Goal: Task Accomplishment & Management: Use online tool/utility

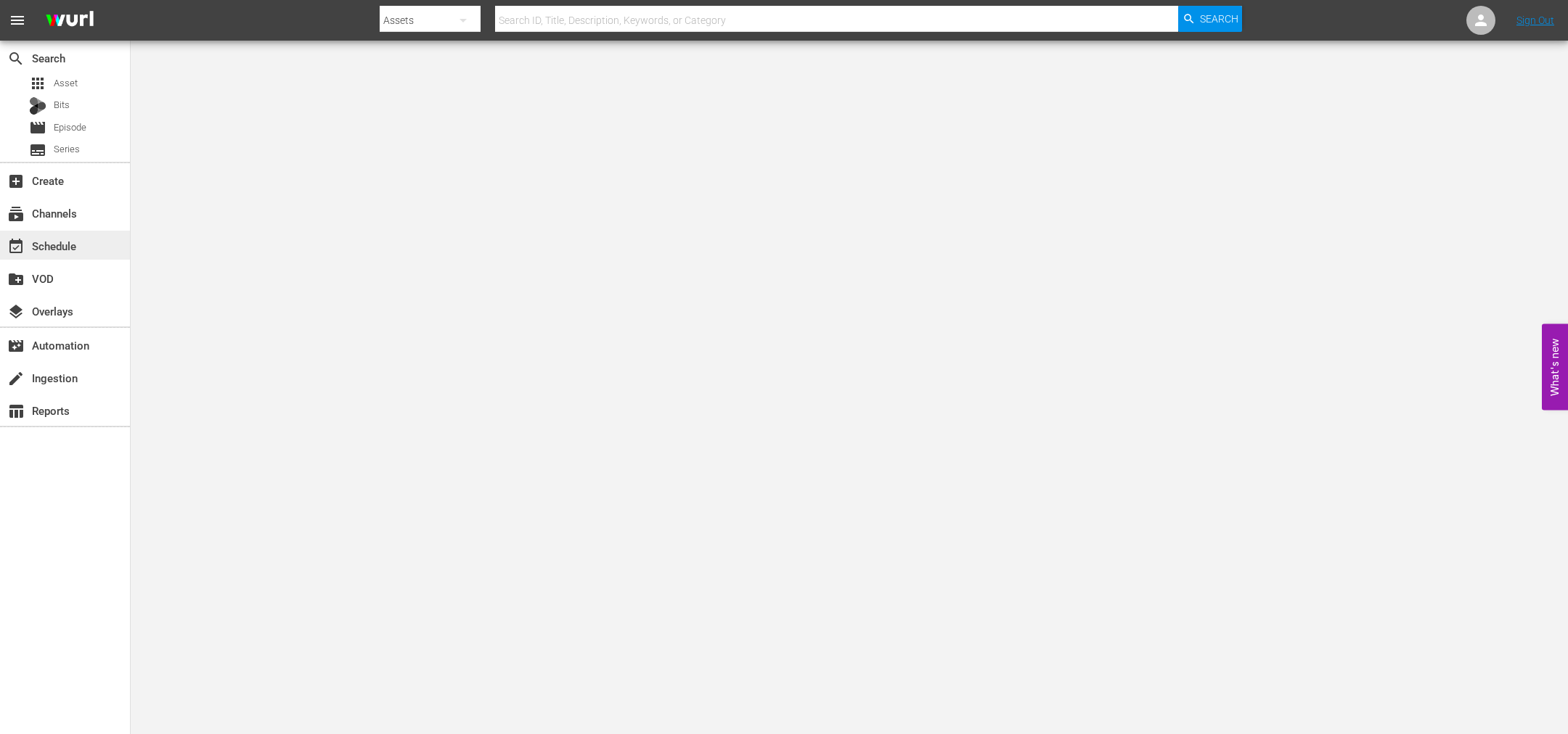
click at [62, 244] on div "event_available Schedule" at bounding box center [40, 243] width 82 height 13
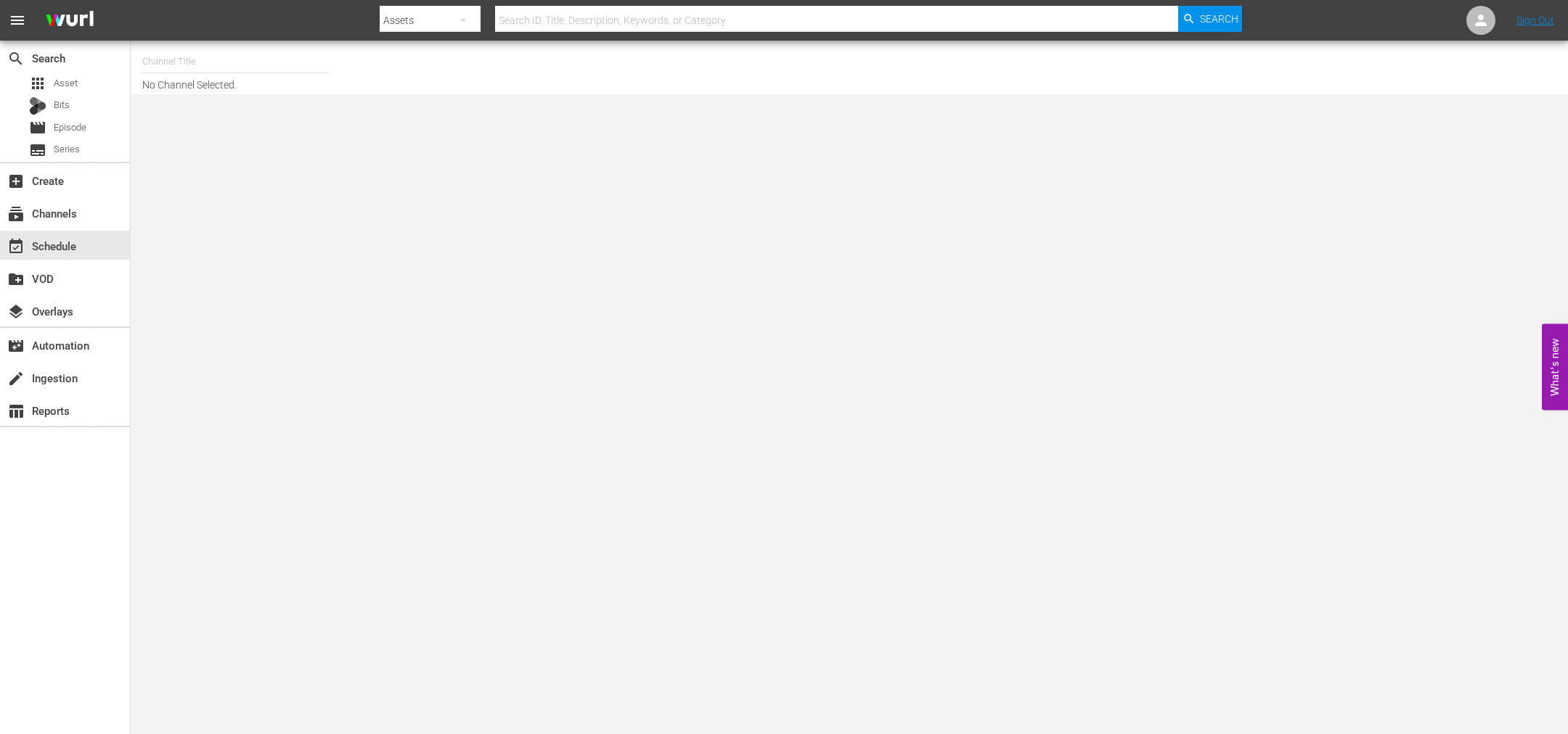
click at [217, 59] on input "text" at bounding box center [235, 62] width 186 height 35
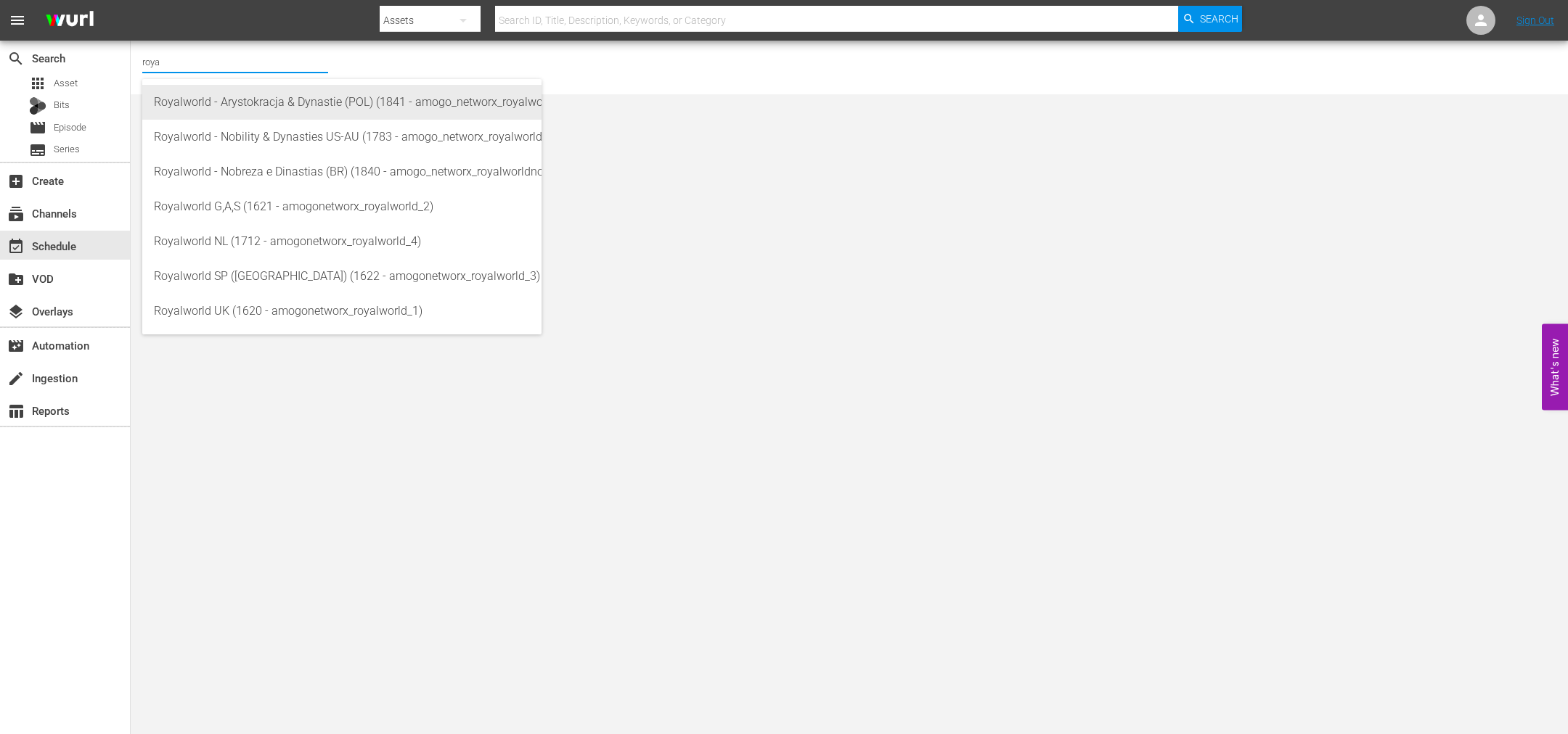
click at [309, 106] on div "Royalworld - Arystokracja & Dynastie (POL) (1841 - amogo_networx_royalworldarys…" at bounding box center [342, 102] width 376 height 35
type input "Royalworld - Arystokracja & Dynastie (POL) (1841 - amogo_networx_royalworldarys…"
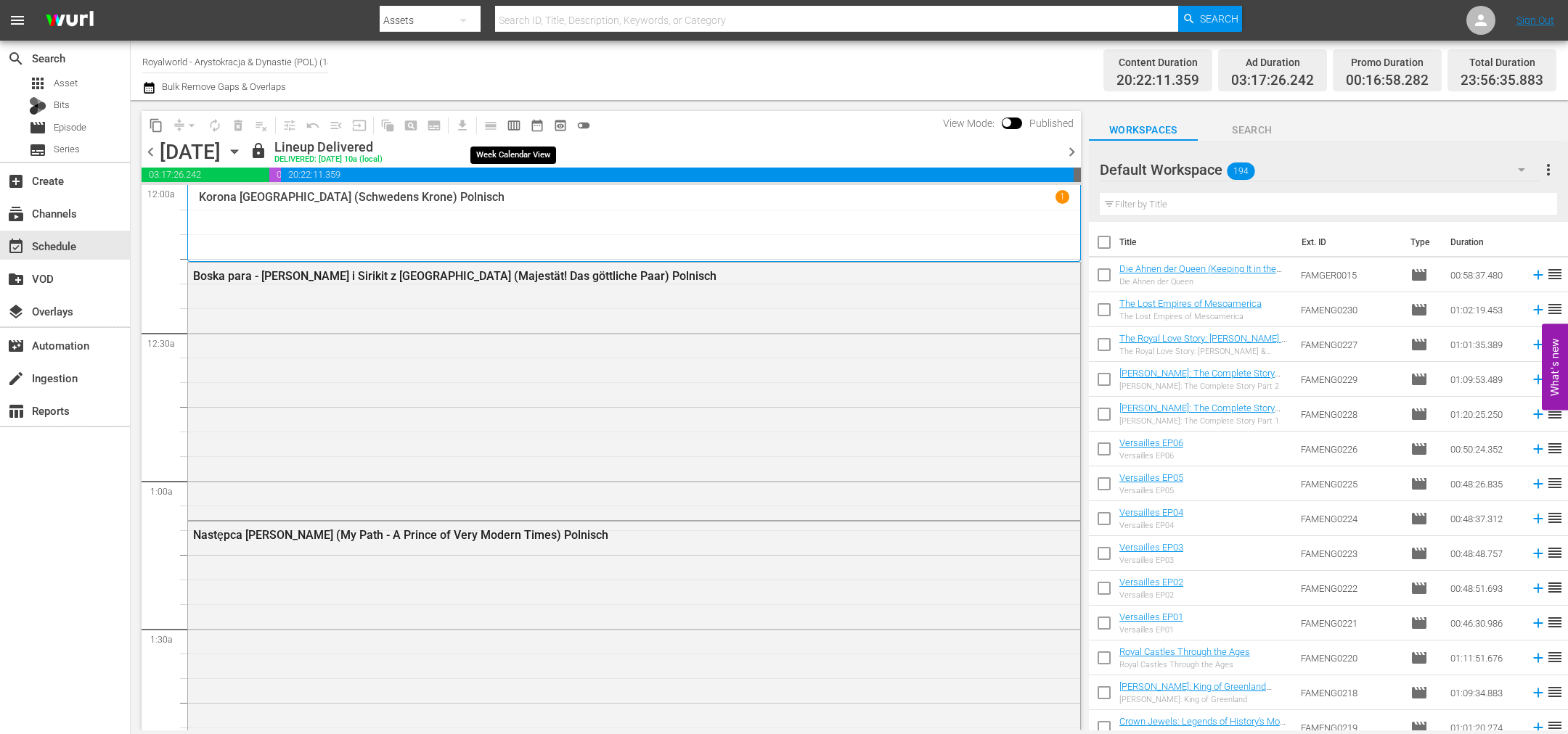
click at [512, 124] on span "calendar_view_week_outlined" at bounding box center [514, 125] width 14 height 14
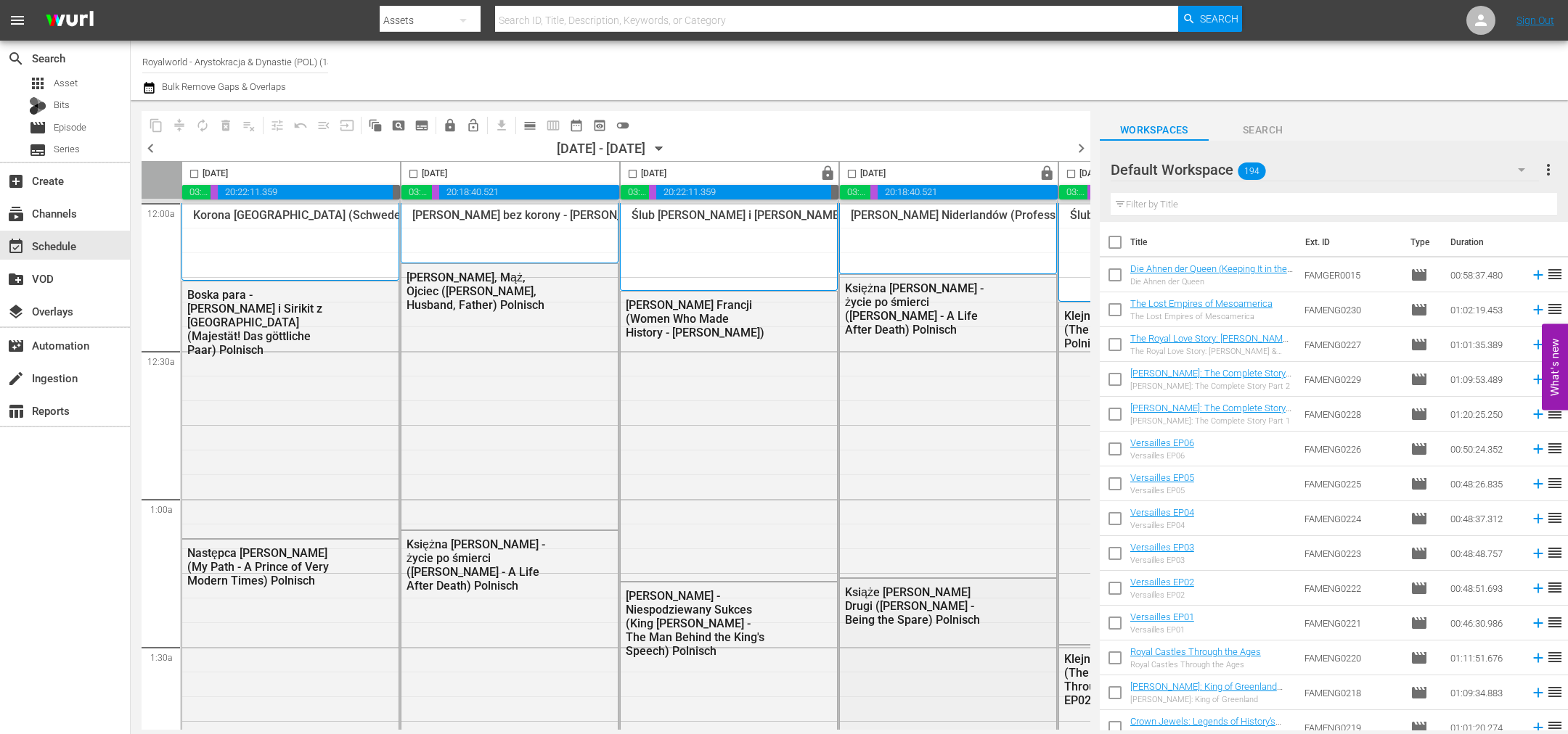
scroll to position [11, 0]
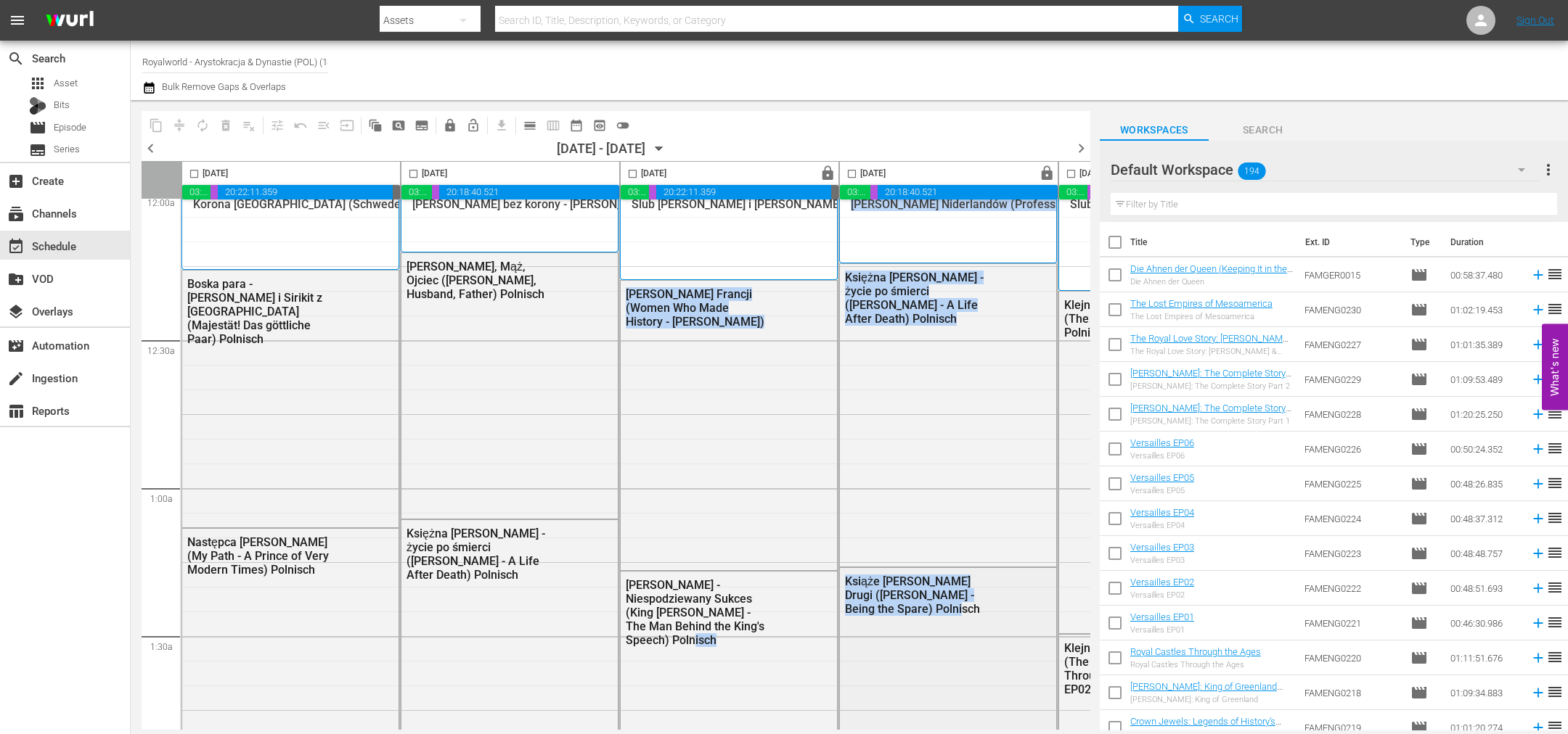
drag, startPoint x: 697, startPoint y: 724, endPoint x: 983, endPoint y: 710, distance: 286.3
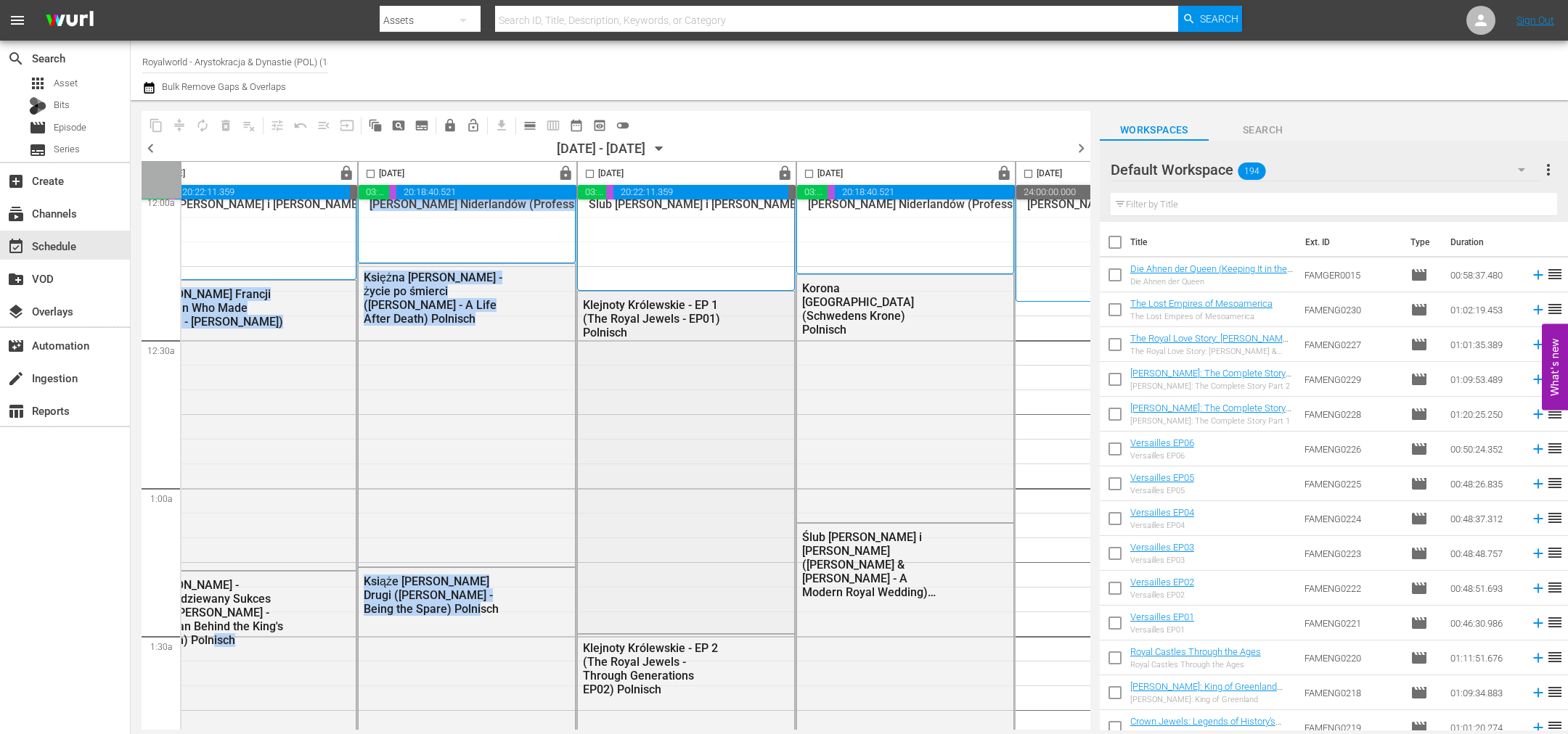
scroll to position [11, 475]
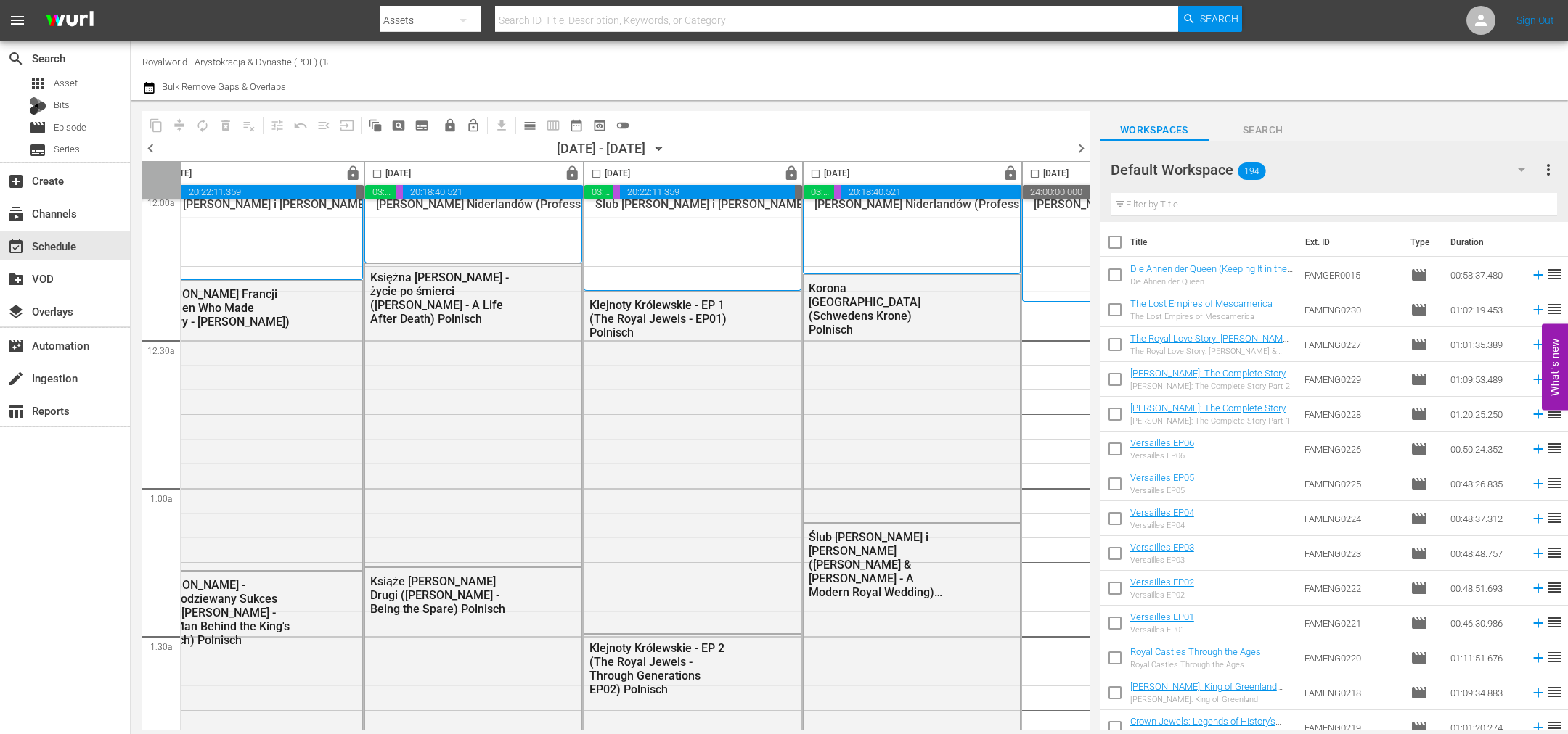
click at [765, 128] on div "content_copy compress autorenew_outlined delete_forever_outlined playlist_remov…" at bounding box center [615, 125] width 949 height 29
click at [595, 173] on input "checkbox" at bounding box center [596, 176] width 17 height 17
checkbox input "true"
click at [154, 126] on span "content_copy" at bounding box center [156, 125] width 14 height 14
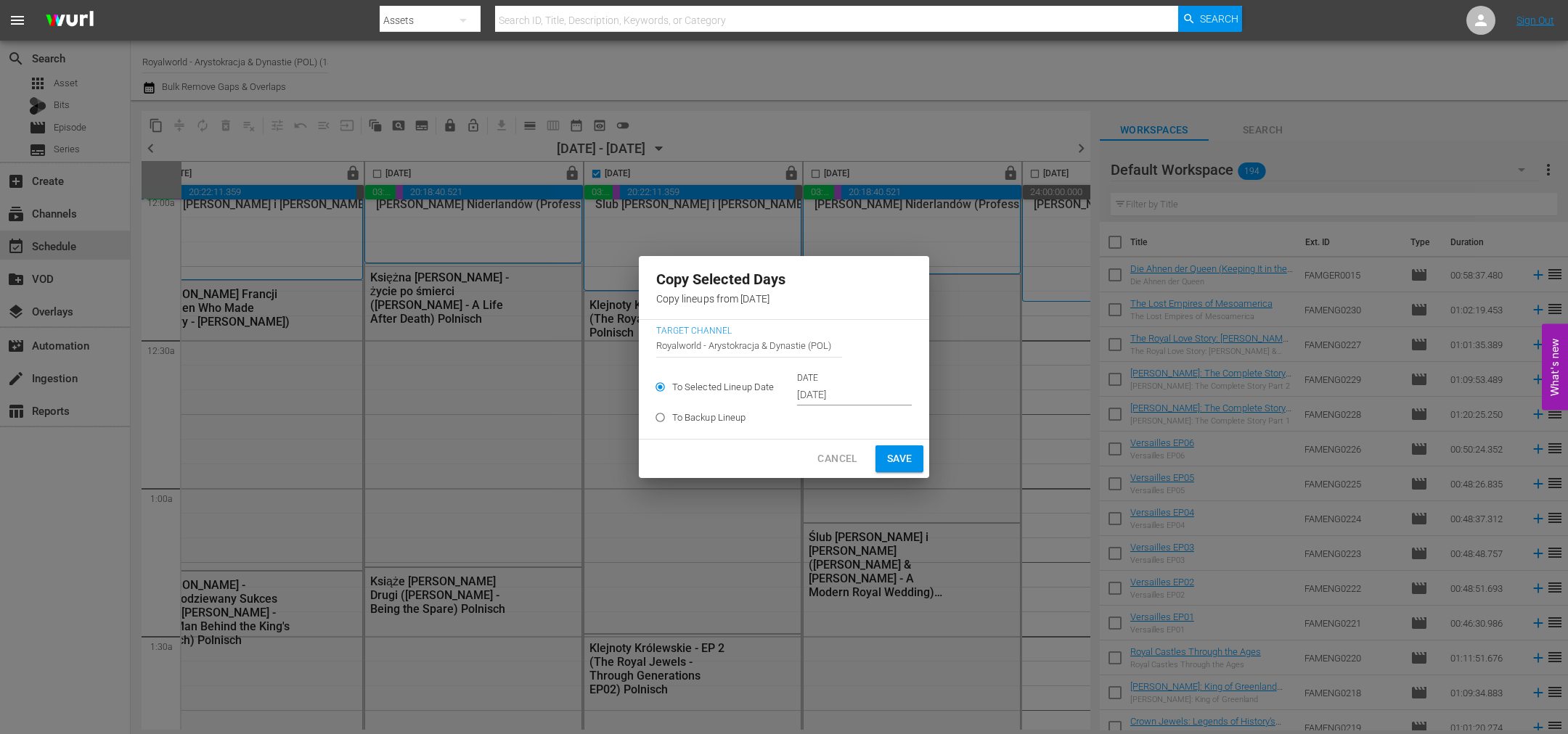
click at [884, 394] on input "[DATE]" at bounding box center [854, 395] width 115 height 21
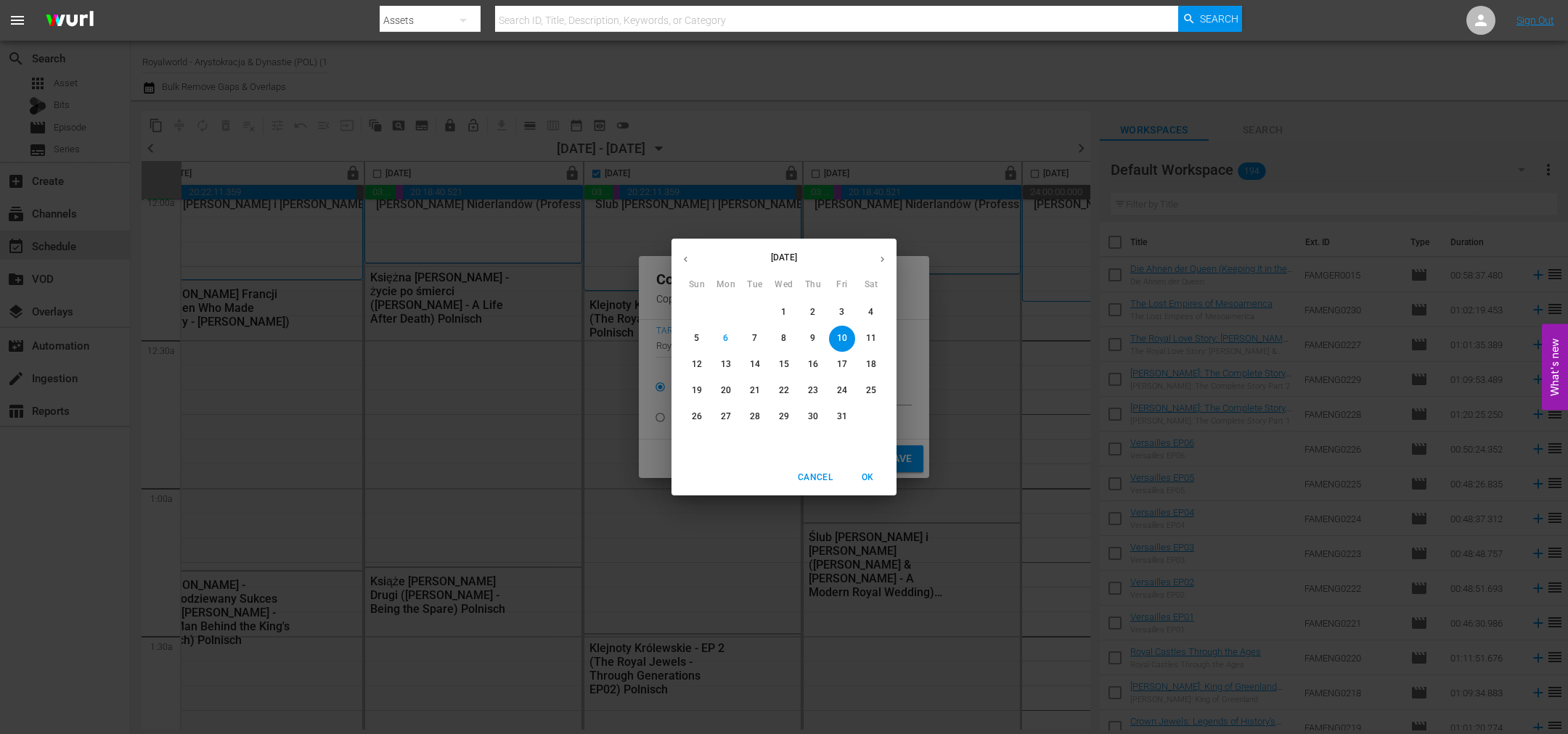
click at [695, 366] on p "12" at bounding box center [696, 365] width 10 height 13
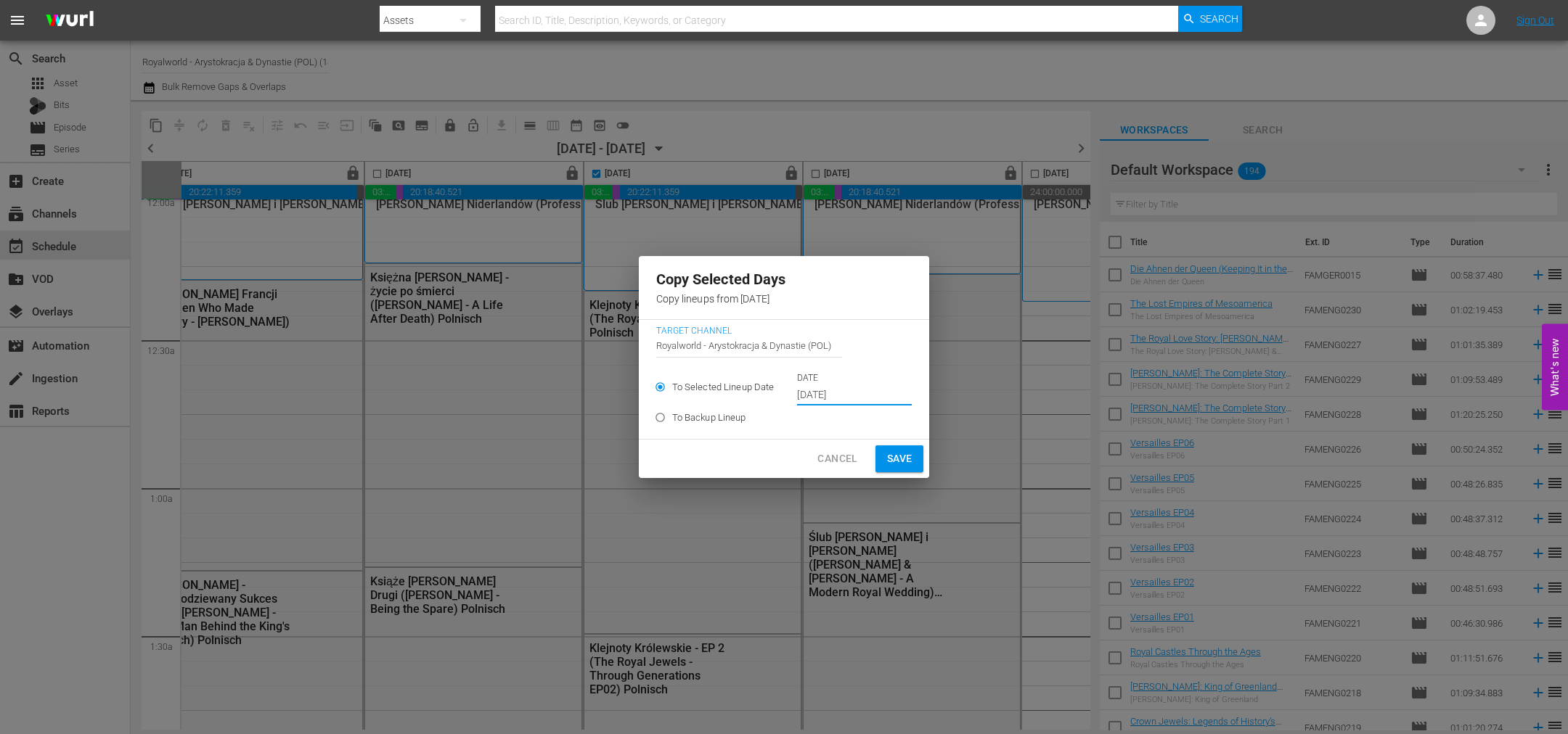
click at [887, 458] on span "Save" at bounding box center [899, 458] width 25 height 18
type input "[DATE]"
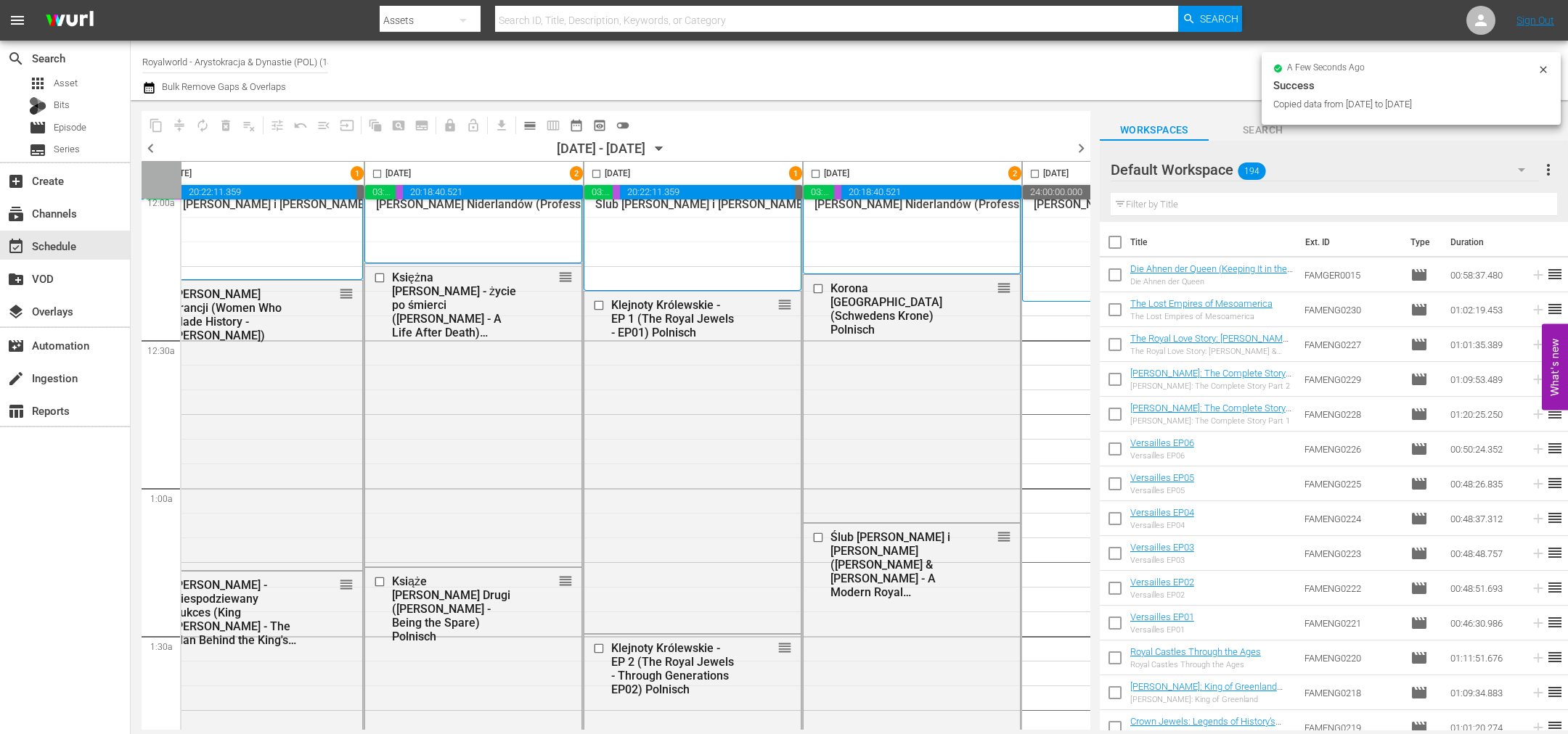
checkbox input "false"
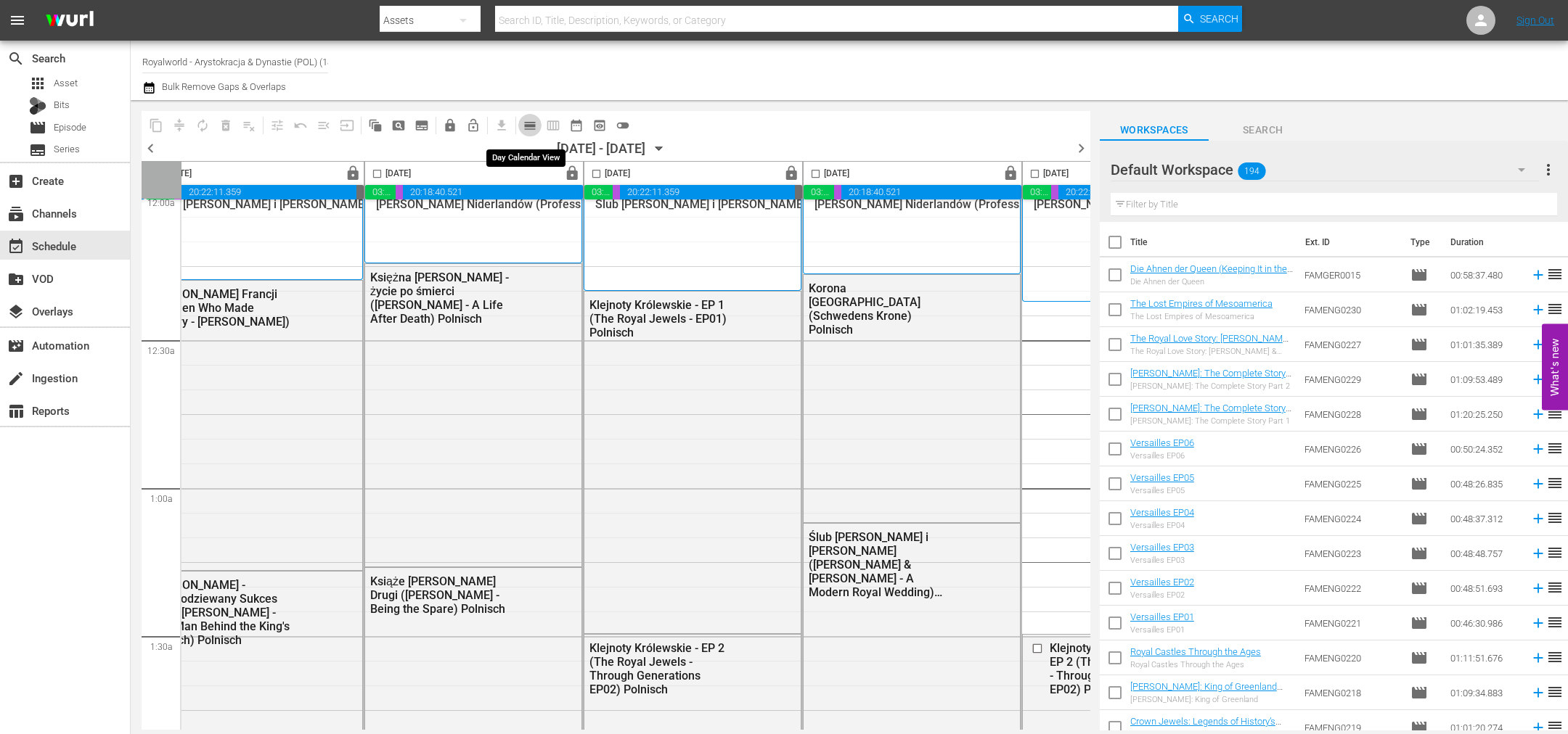
click at [531, 124] on span "calendar_view_day_outlined" at bounding box center [530, 125] width 14 height 14
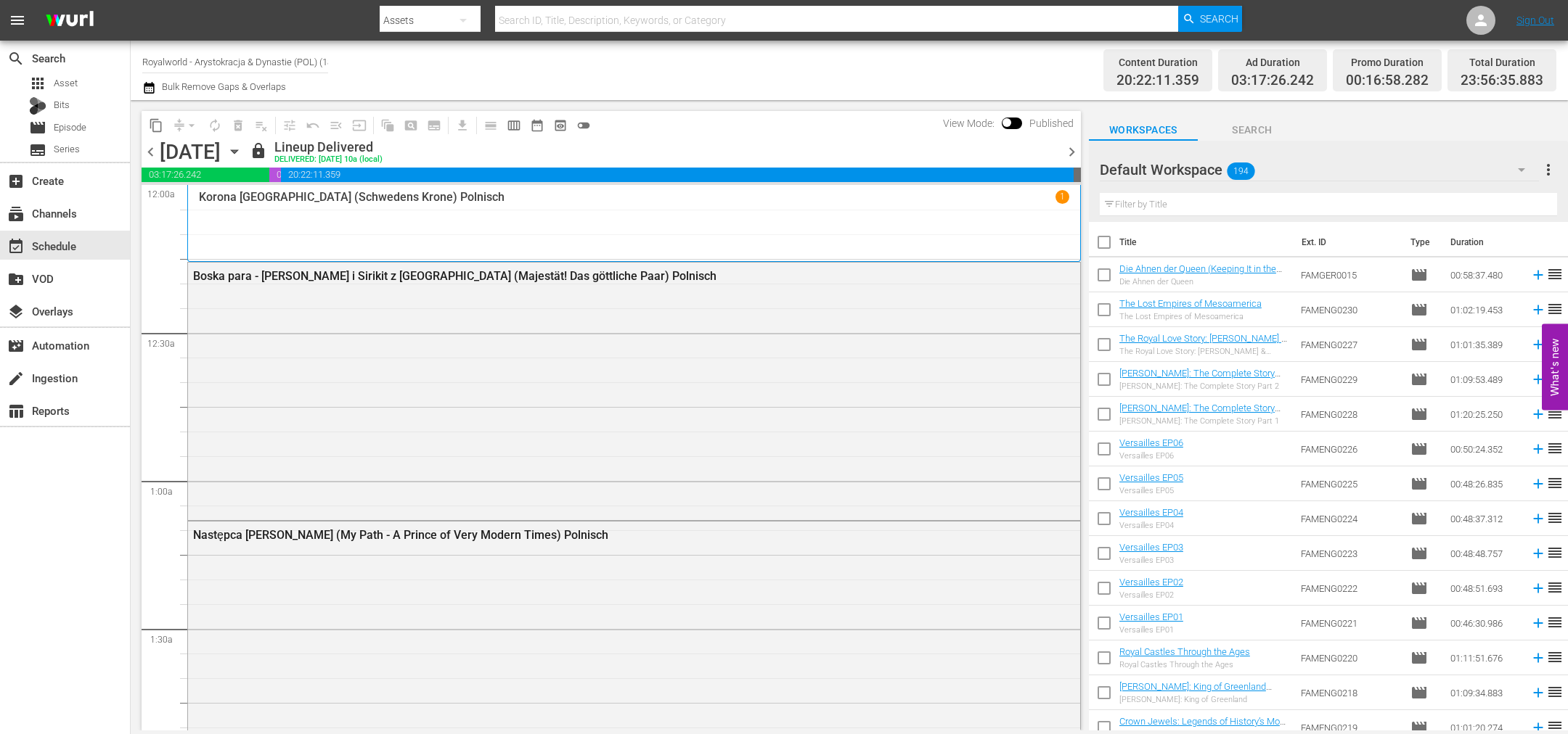
click at [1072, 148] on span "chevron_right" at bounding box center [1072, 151] width 18 height 18
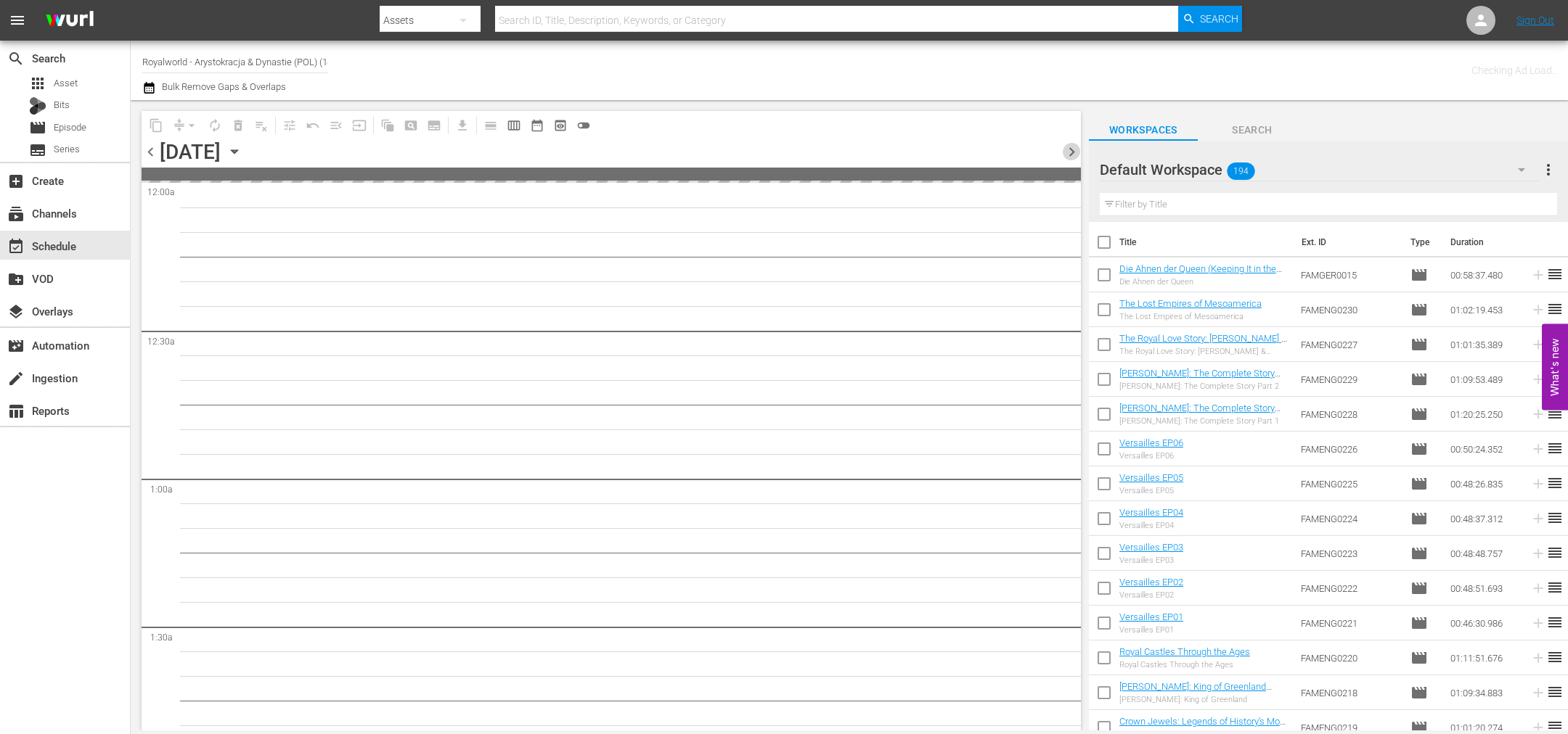
click at [1072, 148] on span "chevron_right" at bounding box center [1072, 151] width 18 height 18
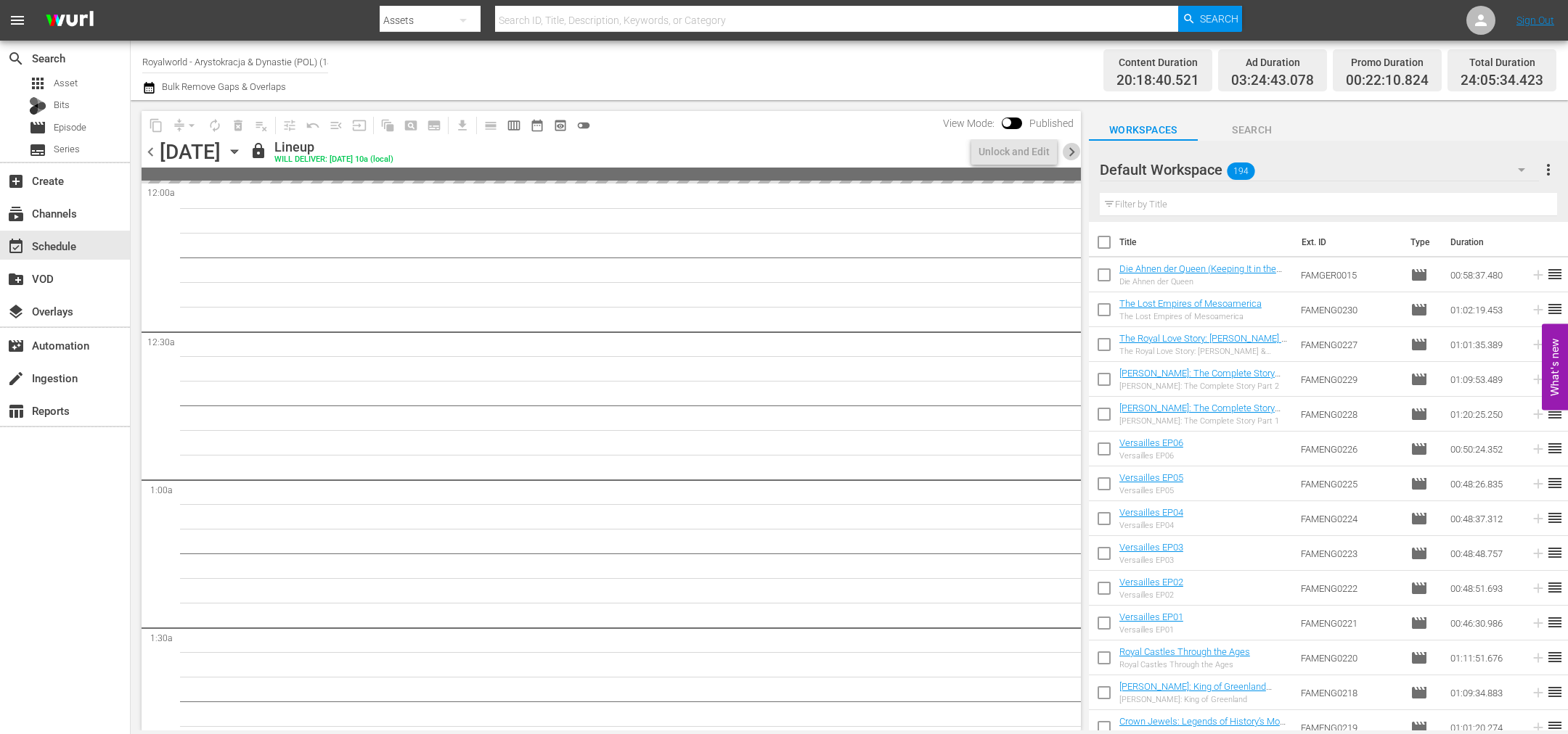
click at [1072, 148] on span "chevron_right" at bounding box center [1072, 151] width 18 height 18
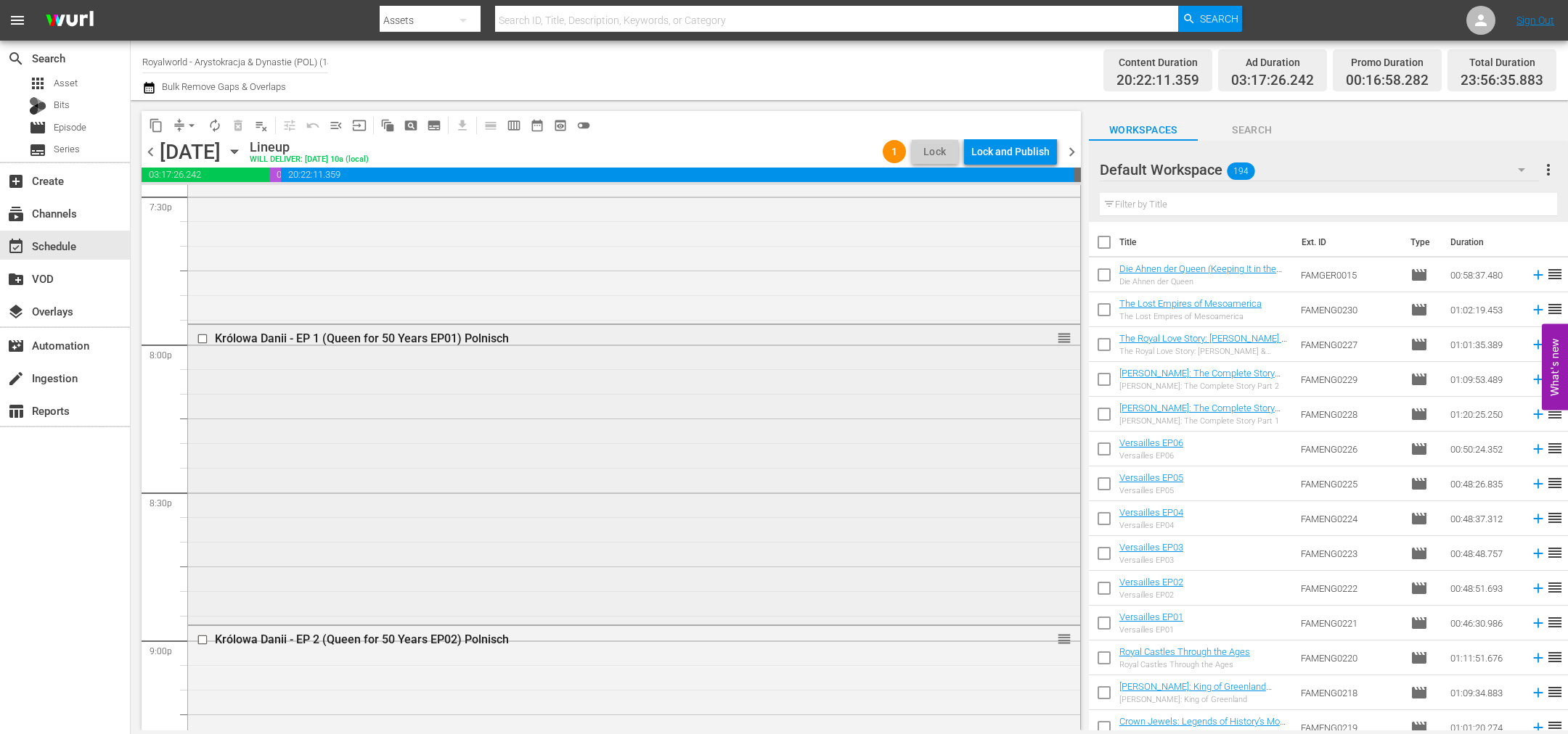
scroll to position [5767, 0]
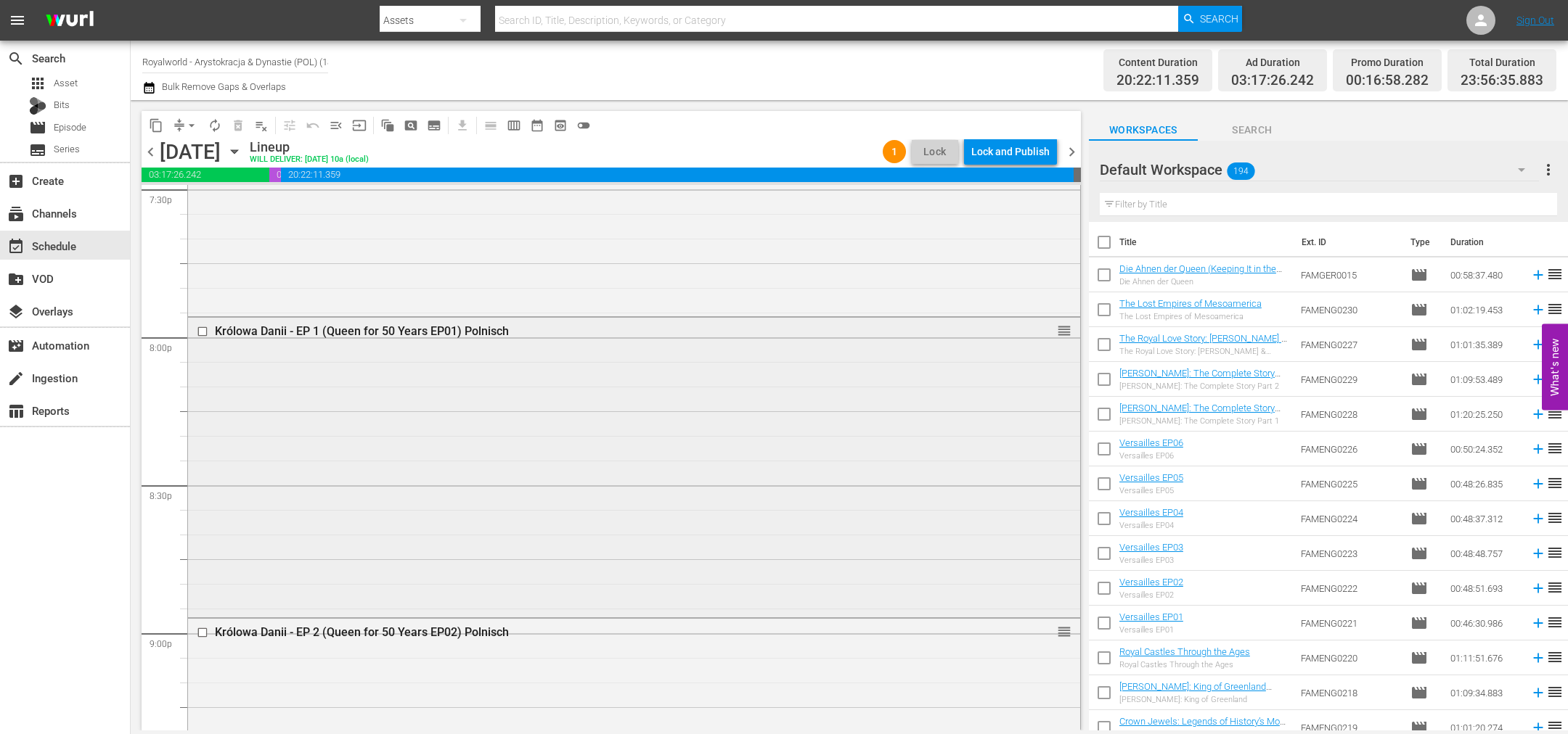
click at [199, 329] on input "checkbox" at bounding box center [204, 332] width 15 height 13
click at [200, 629] on input "checkbox" at bounding box center [204, 633] width 15 height 13
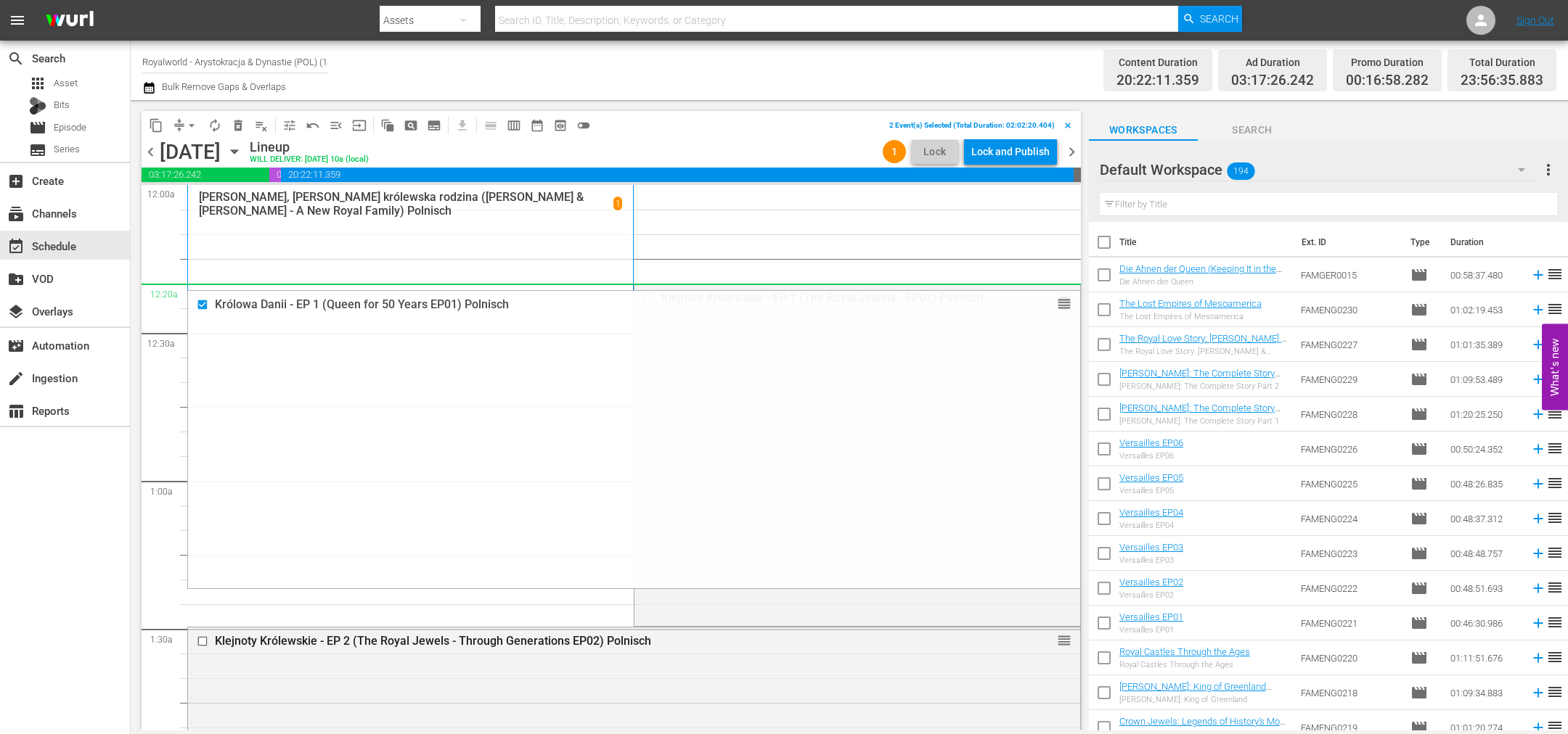
scroll to position [0, 0]
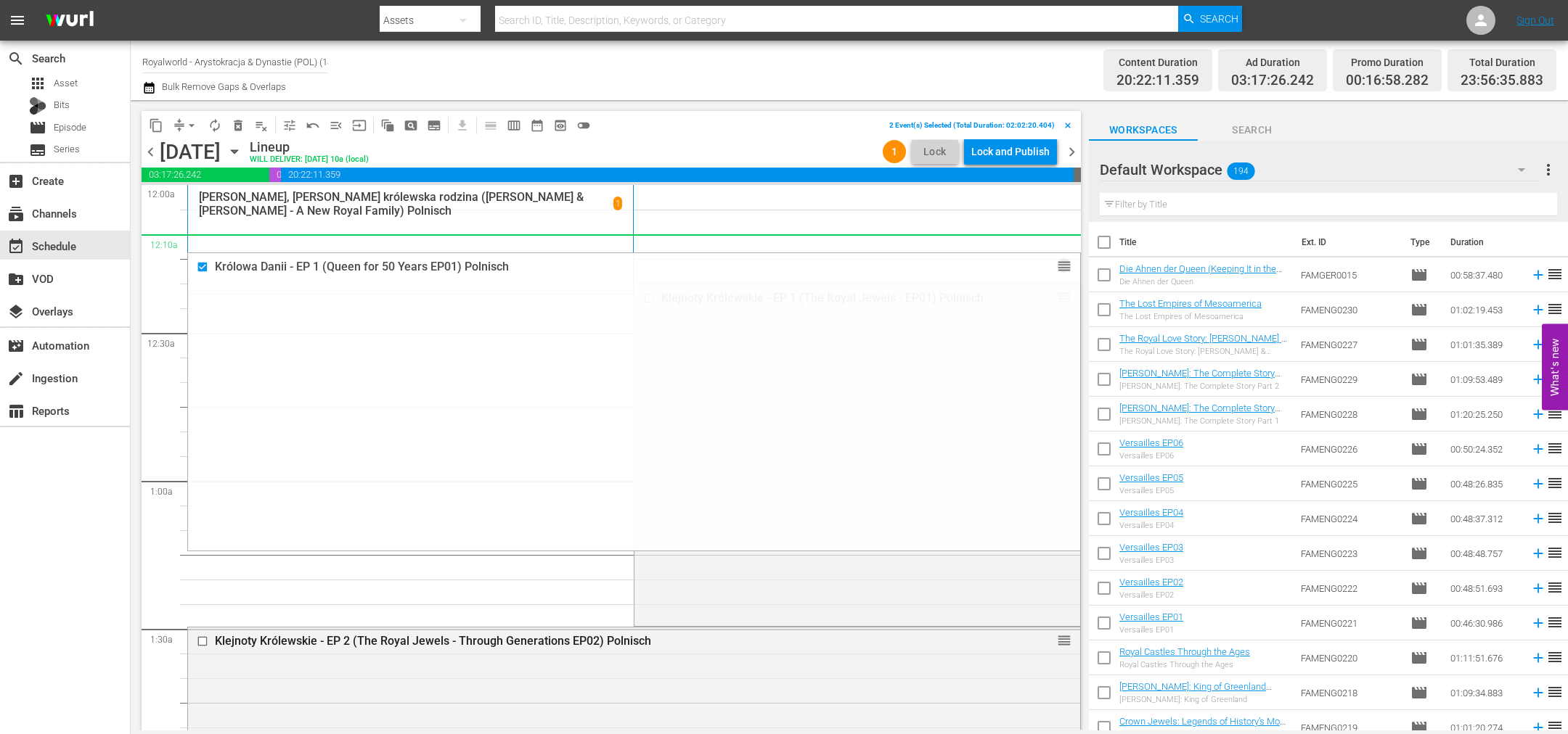
drag, startPoint x: 1045, startPoint y: 330, endPoint x: 1057, endPoint y: 250, distance: 80.9
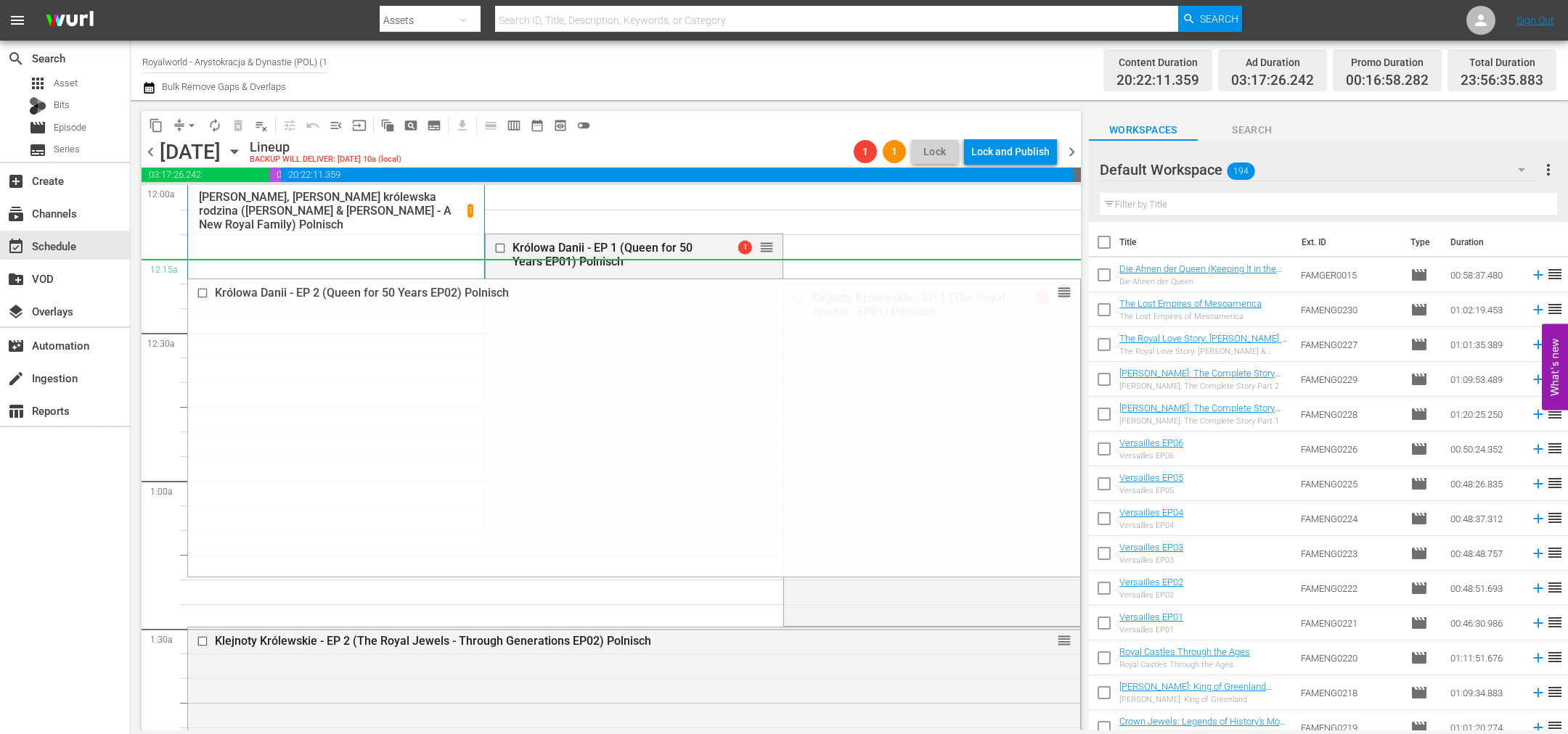
drag, startPoint x: 1046, startPoint y: 560, endPoint x: 878, endPoint y: 172, distance: 422.8
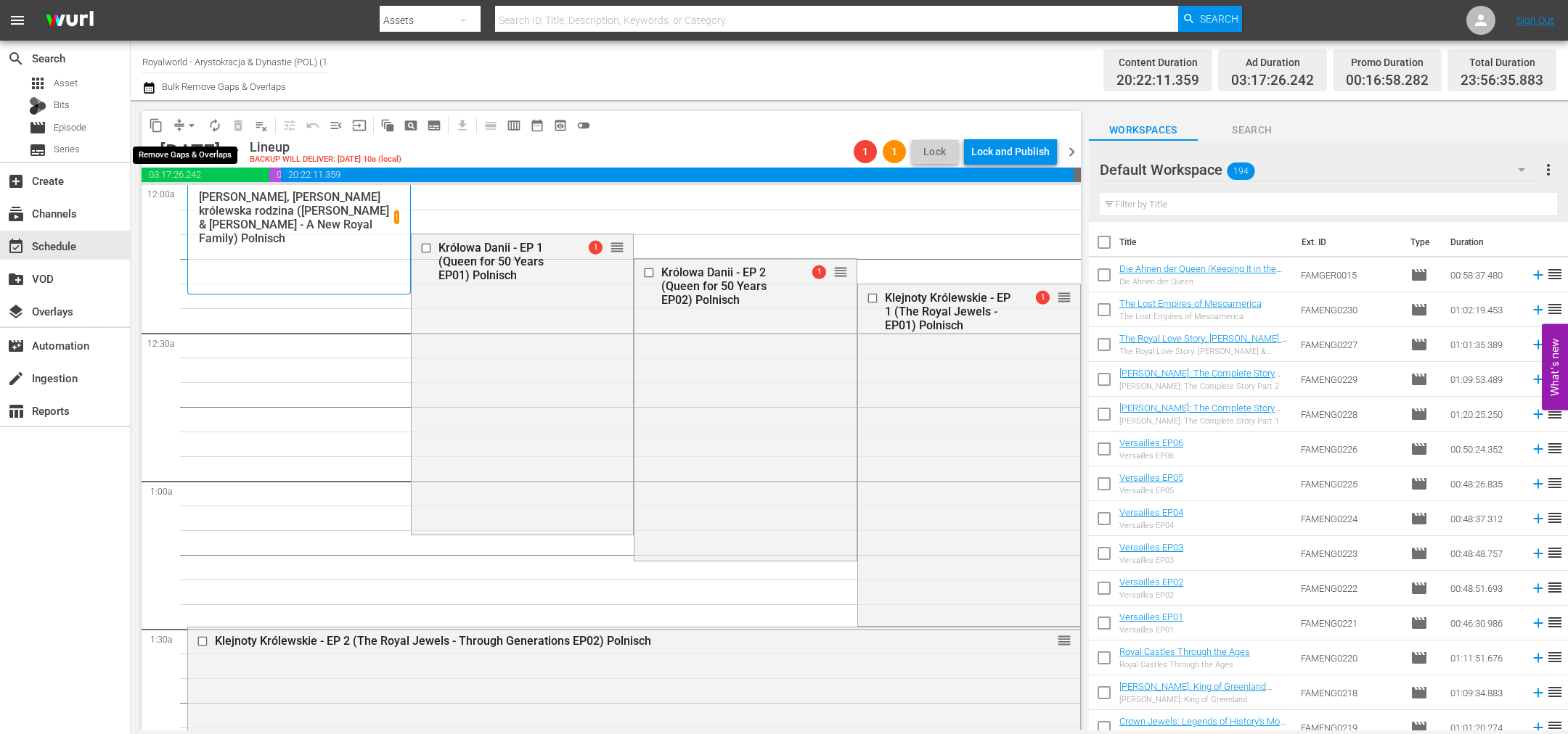
click at [193, 125] on span "arrow_drop_down" at bounding box center [191, 125] width 14 height 14
click at [230, 203] on li "Align to End of Previous Day" at bounding box center [192, 202] width 152 height 24
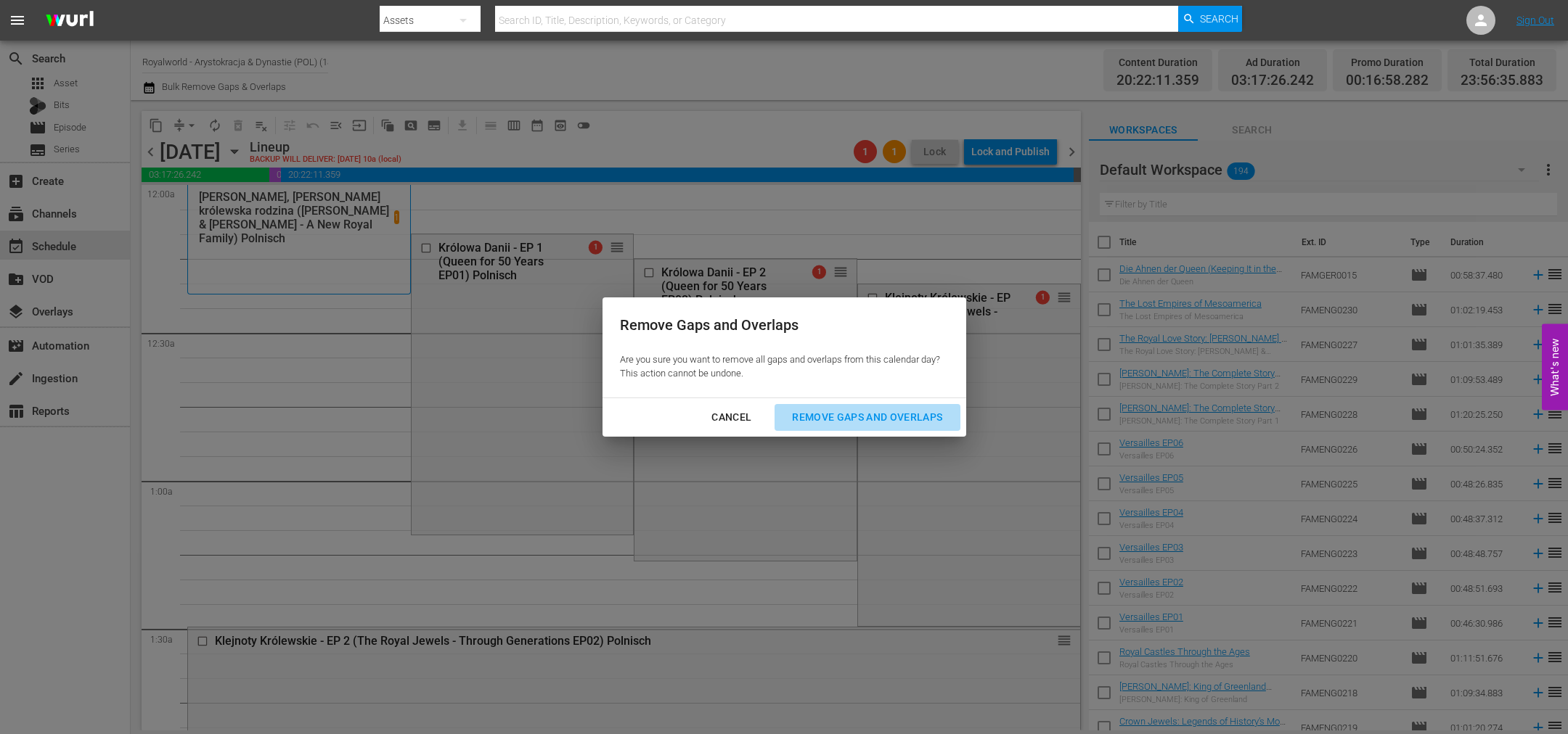
click at [829, 418] on div "Remove Gaps and Overlaps" at bounding box center [867, 417] width 174 height 18
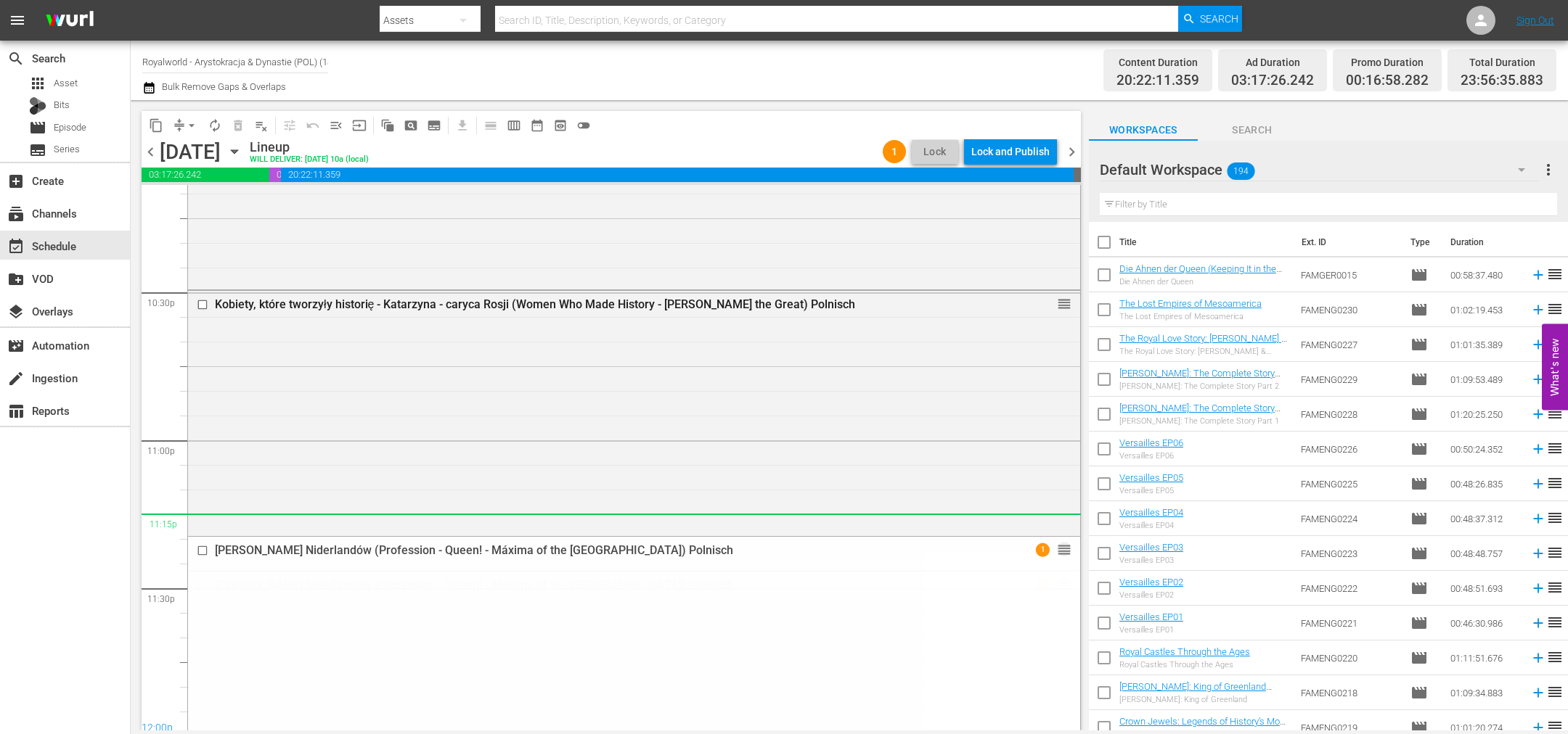
scroll to position [6323, 0]
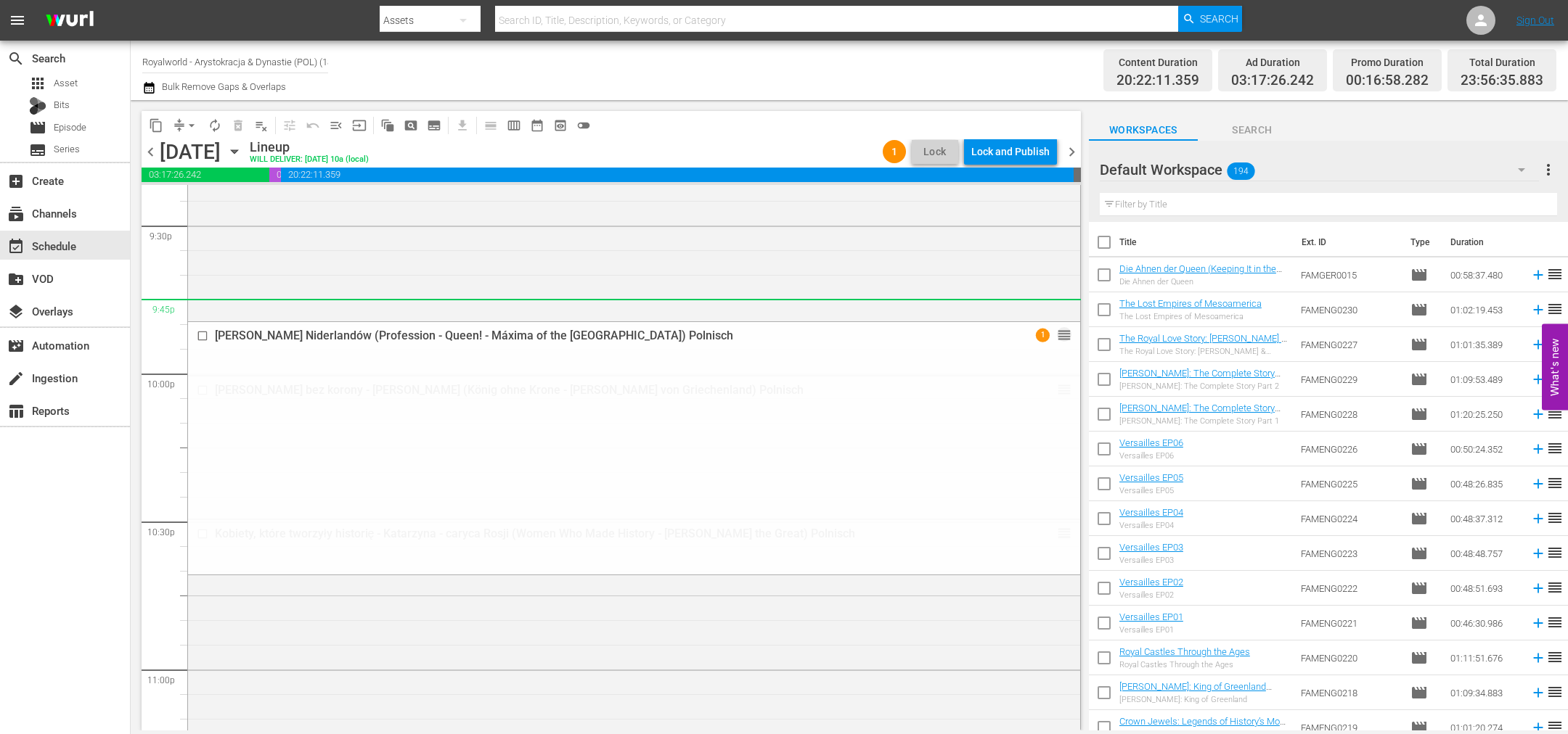
drag, startPoint x: 1047, startPoint y: 487, endPoint x: 627, endPoint y: 13, distance: 633.3
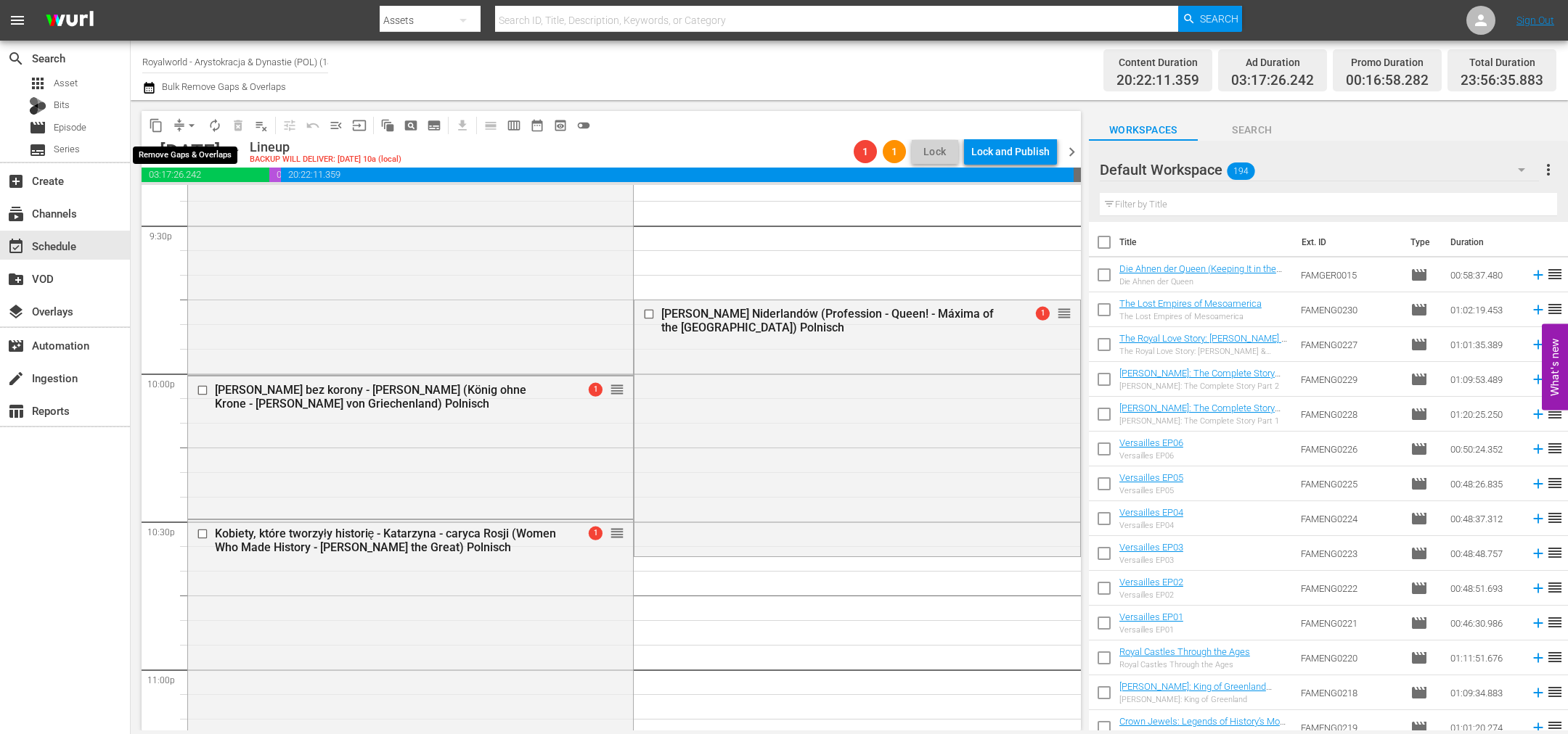
click at [194, 126] on span "arrow_drop_down" at bounding box center [191, 125] width 14 height 14
click at [204, 201] on li "Align to End of Previous Day" at bounding box center [192, 202] width 152 height 24
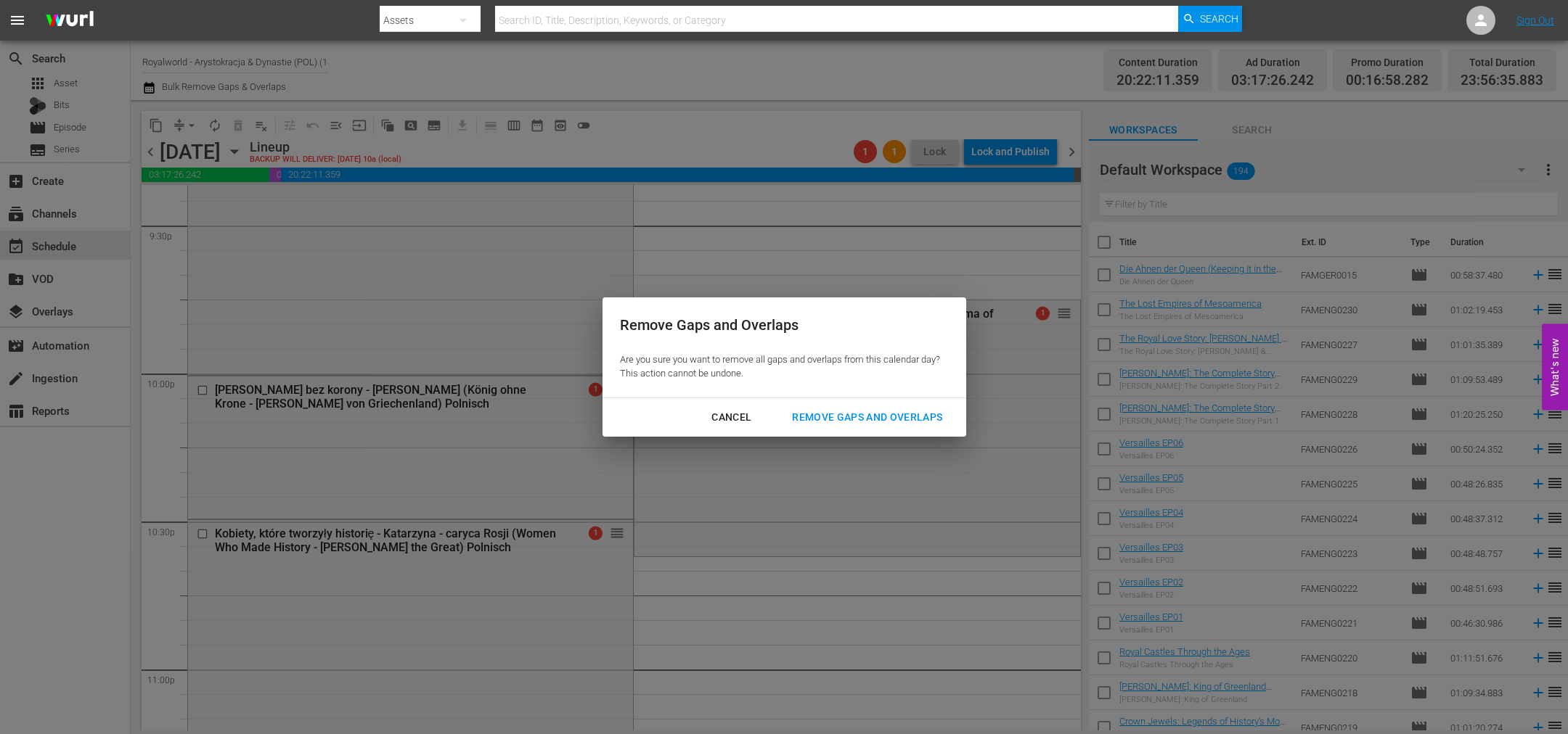
click at [885, 428] on button "Remove Gaps and Overlaps" at bounding box center [867, 418] width 185 height 27
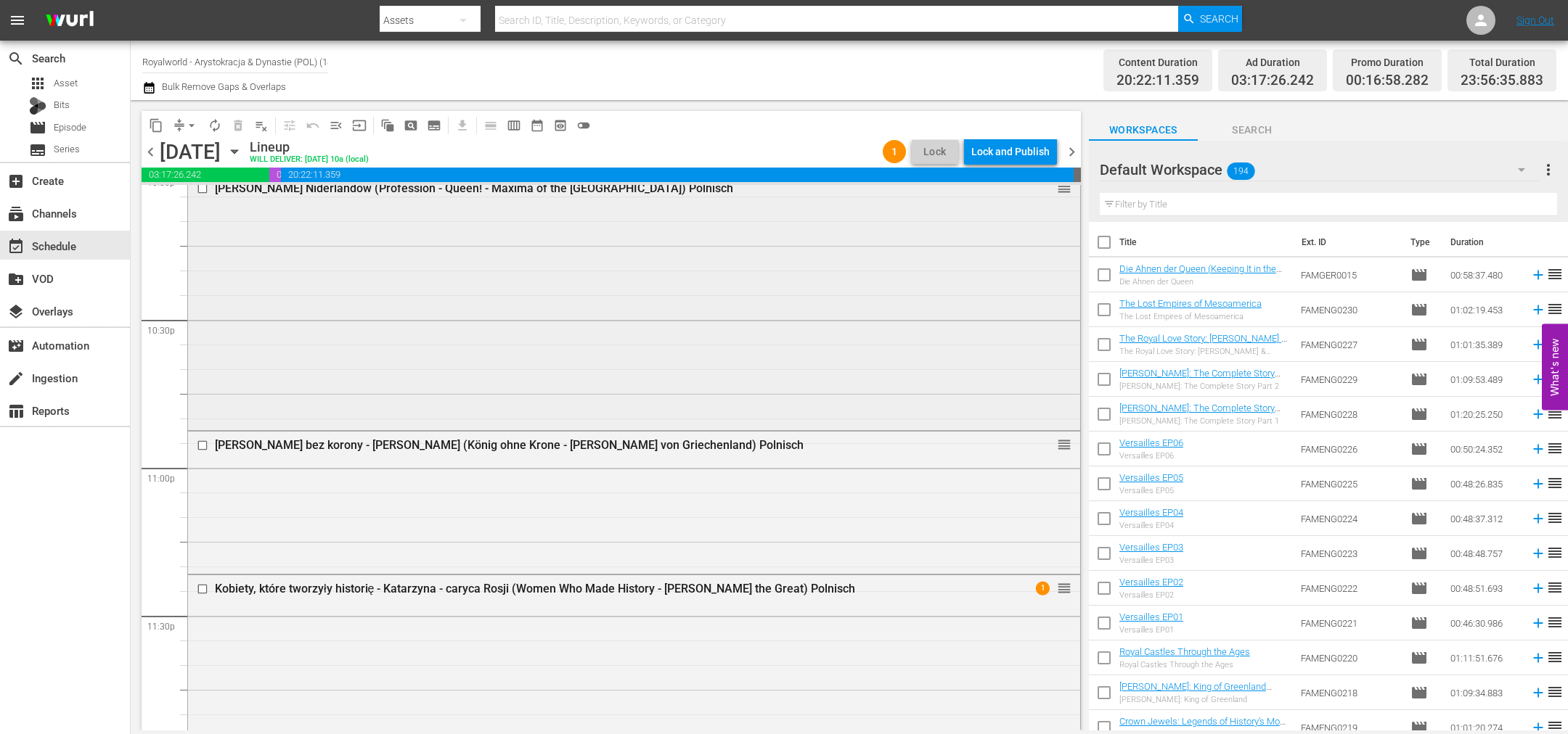
scroll to position [6650, 0]
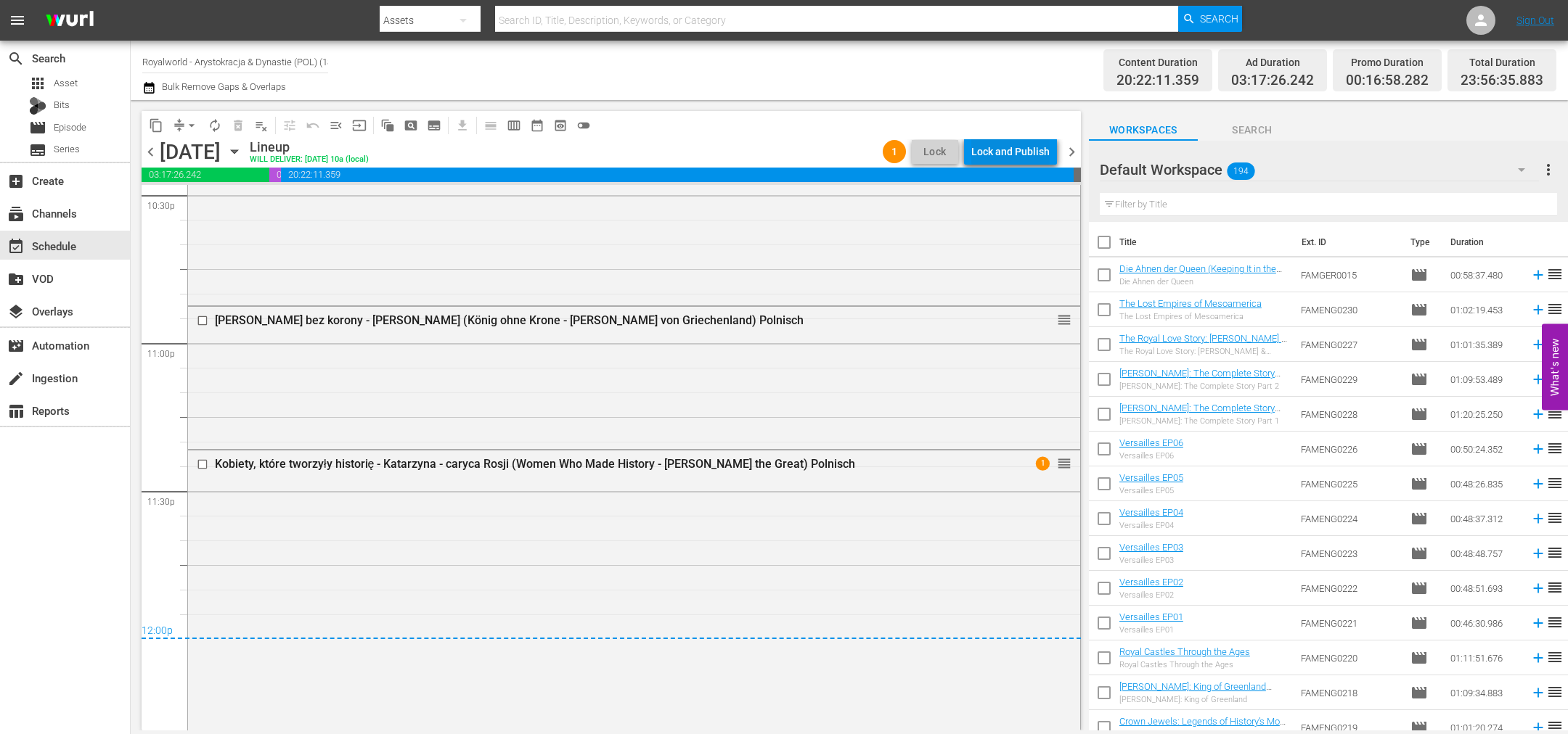
click at [989, 153] on div "Lock and Publish" at bounding box center [1010, 151] width 79 height 26
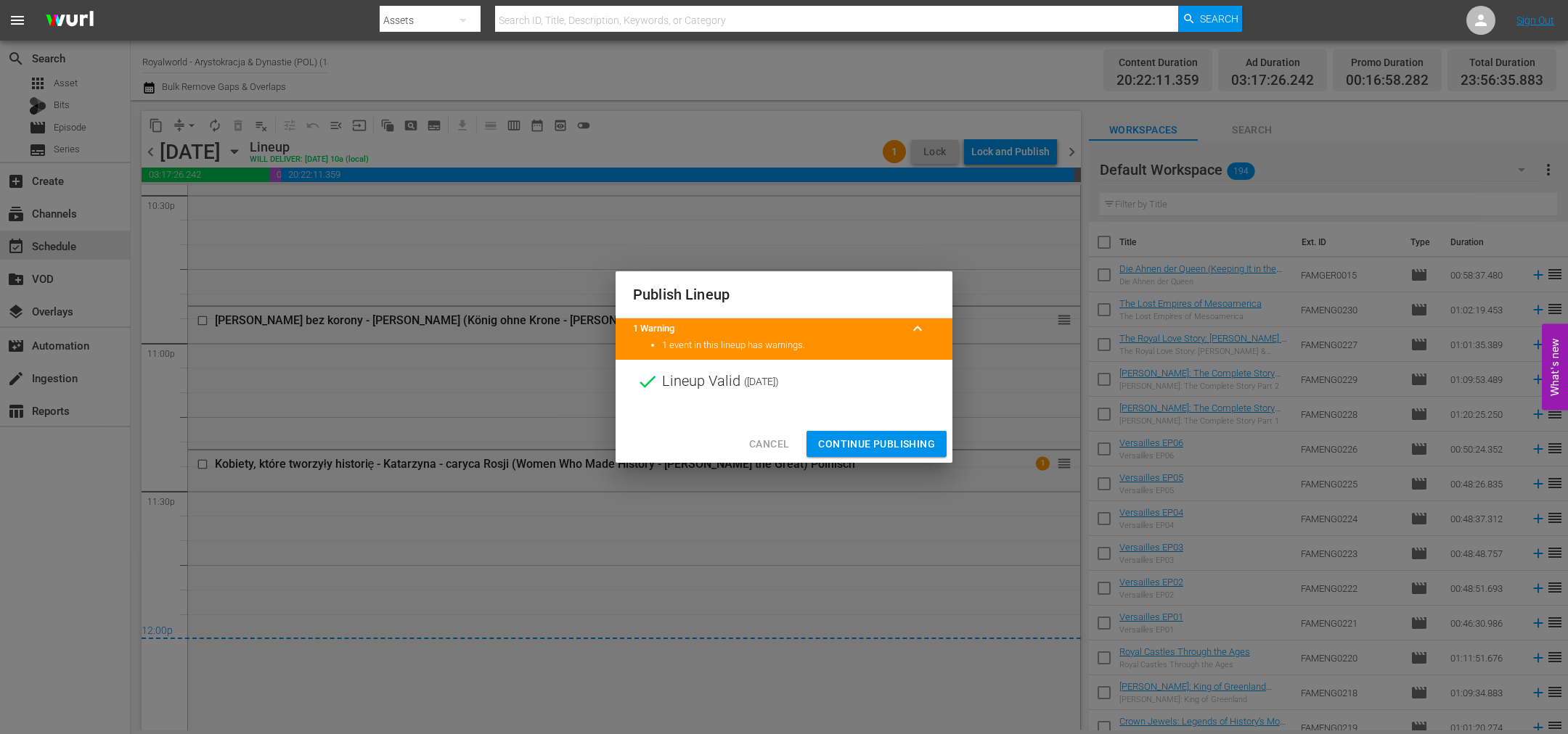
click at [871, 449] on span "Continue Publishing" at bounding box center [876, 444] width 117 height 18
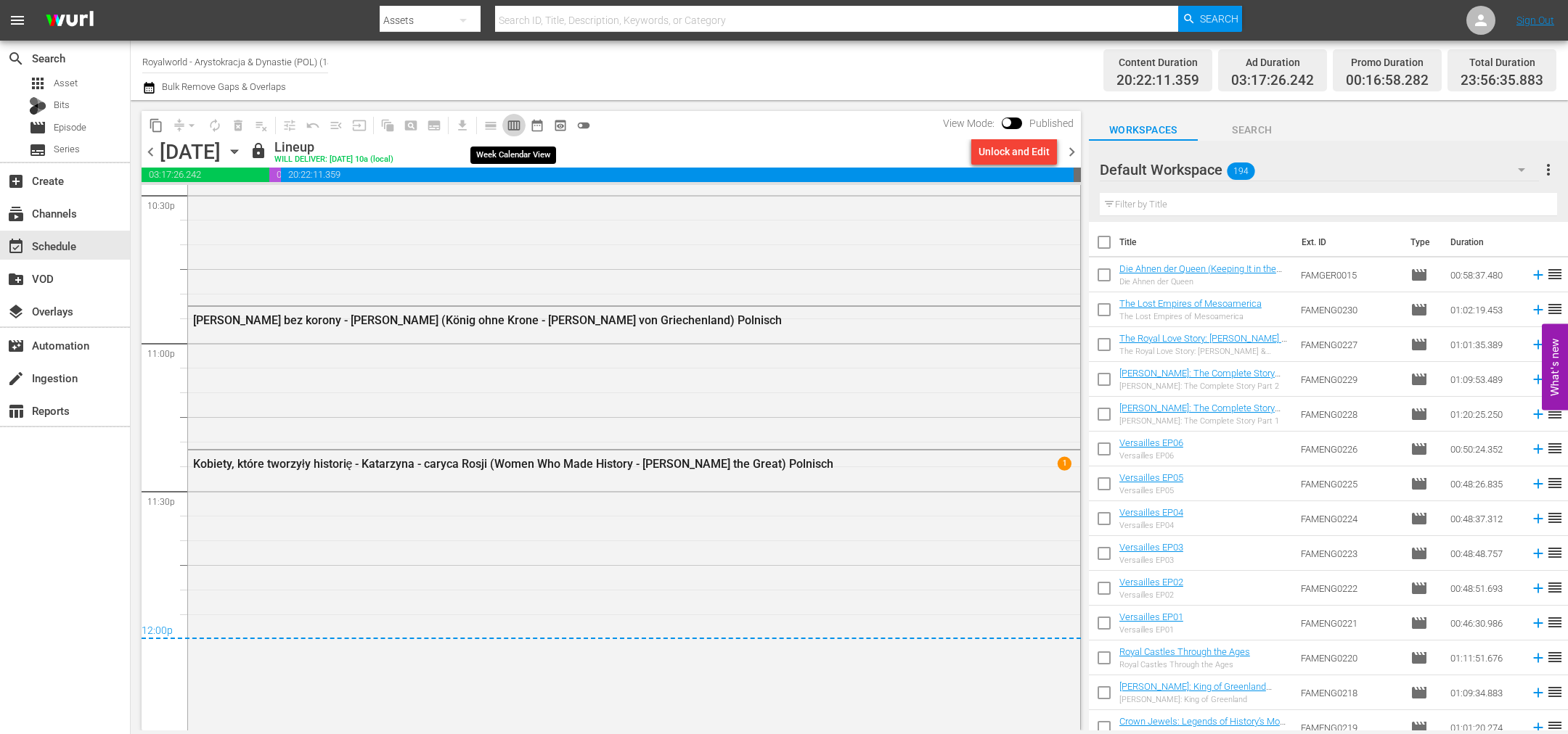
click at [512, 124] on span "calendar_view_week_outlined" at bounding box center [514, 125] width 14 height 14
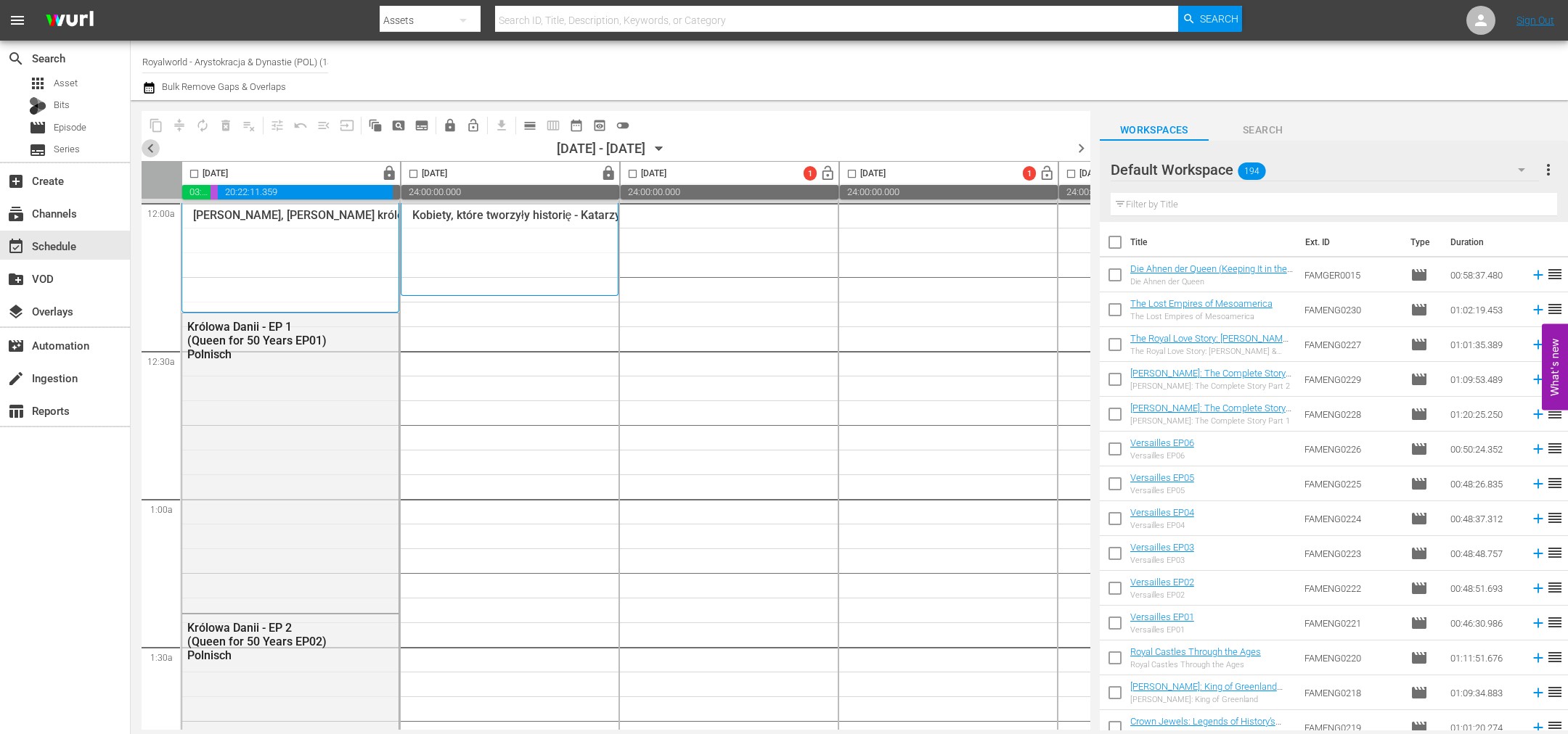
click at [152, 149] on span "chevron_left" at bounding box center [150, 148] width 18 height 18
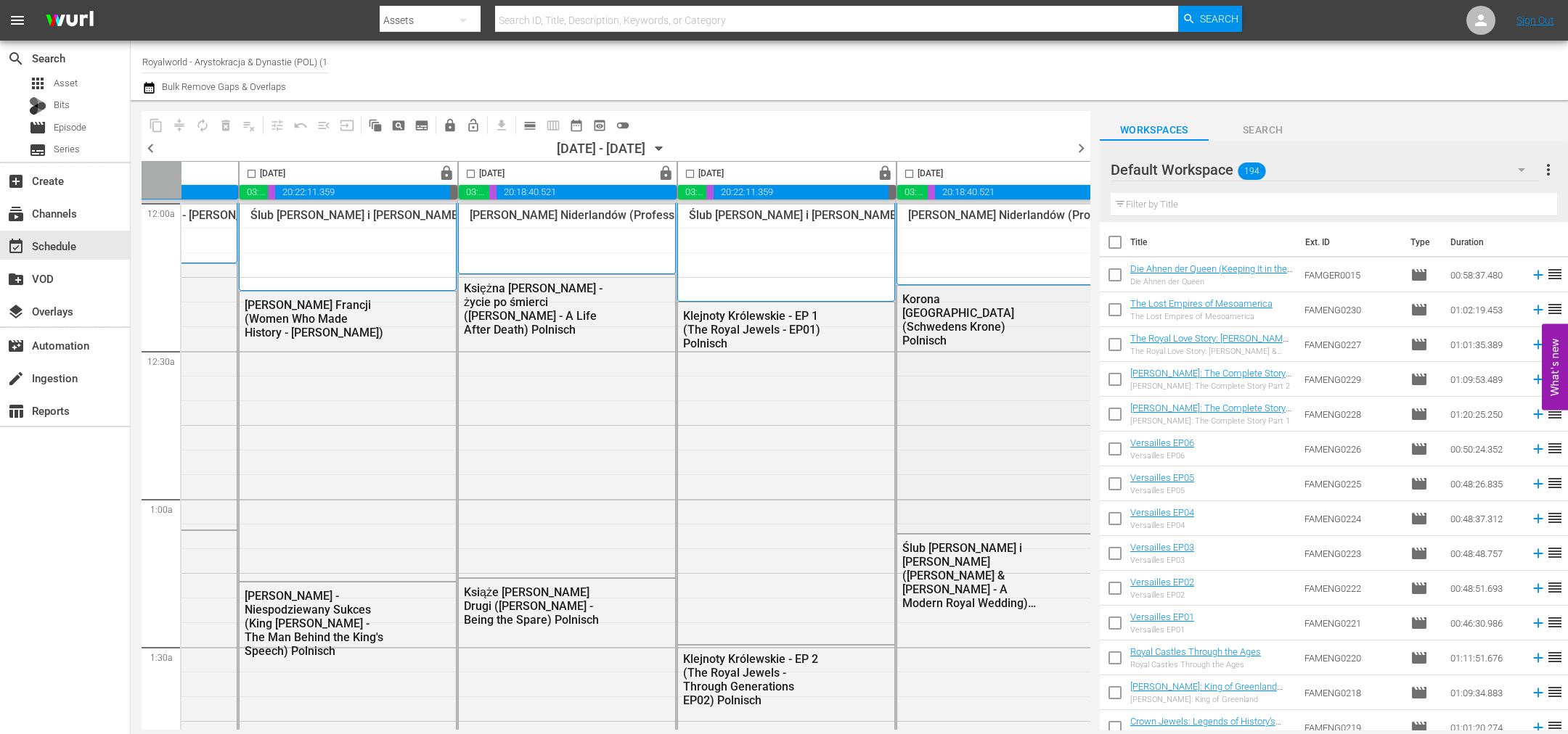
scroll to position [0, 604]
click at [903, 182] on input "checkbox" at bounding box center [906, 176] width 17 height 17
checkbox input "true"
click at [163, 124] on button "content_copy" at bounding box center [155, 125] width 23 height 23
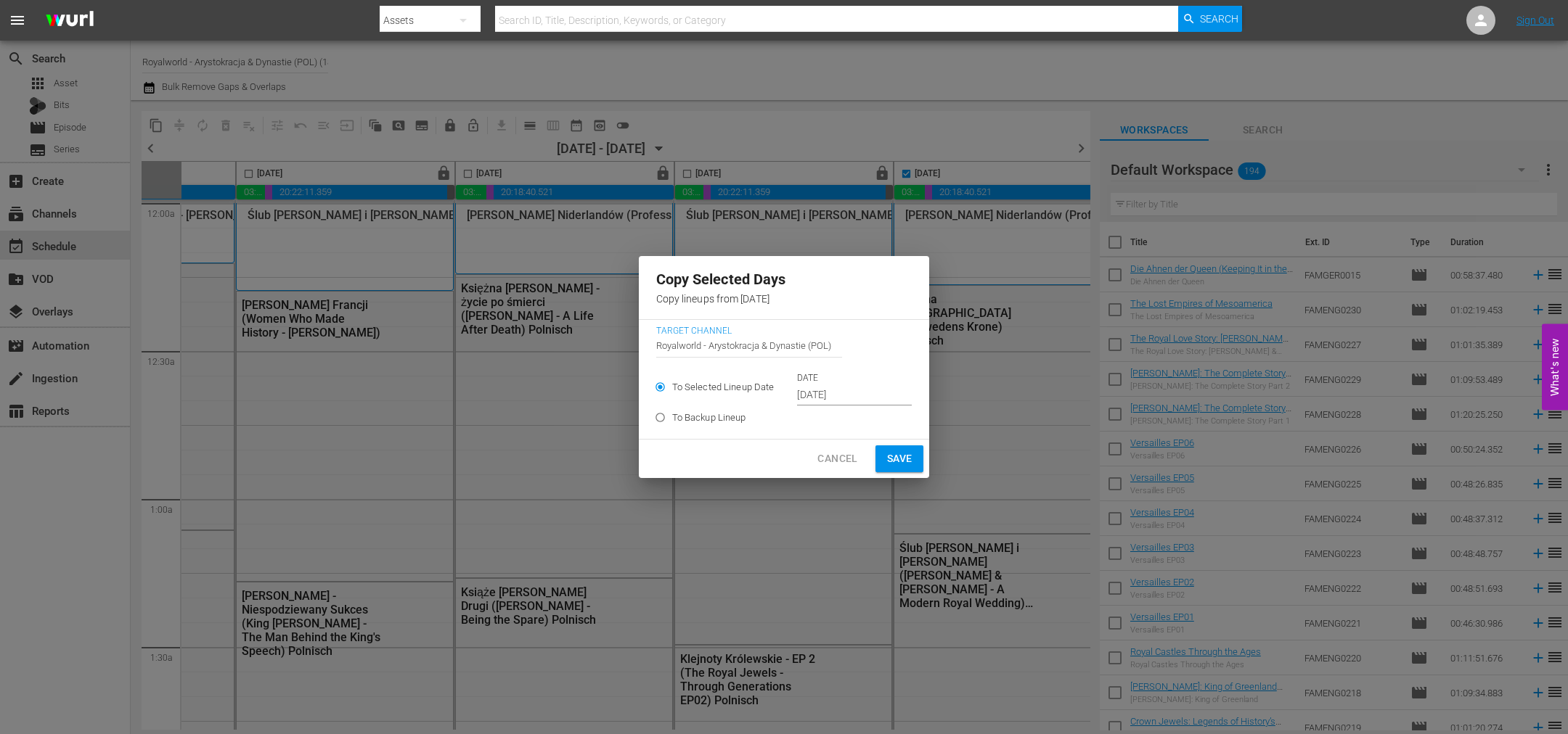
click at [878, 392] on input "[DATE]" at bounding box center [854, 395] width 115 height 21
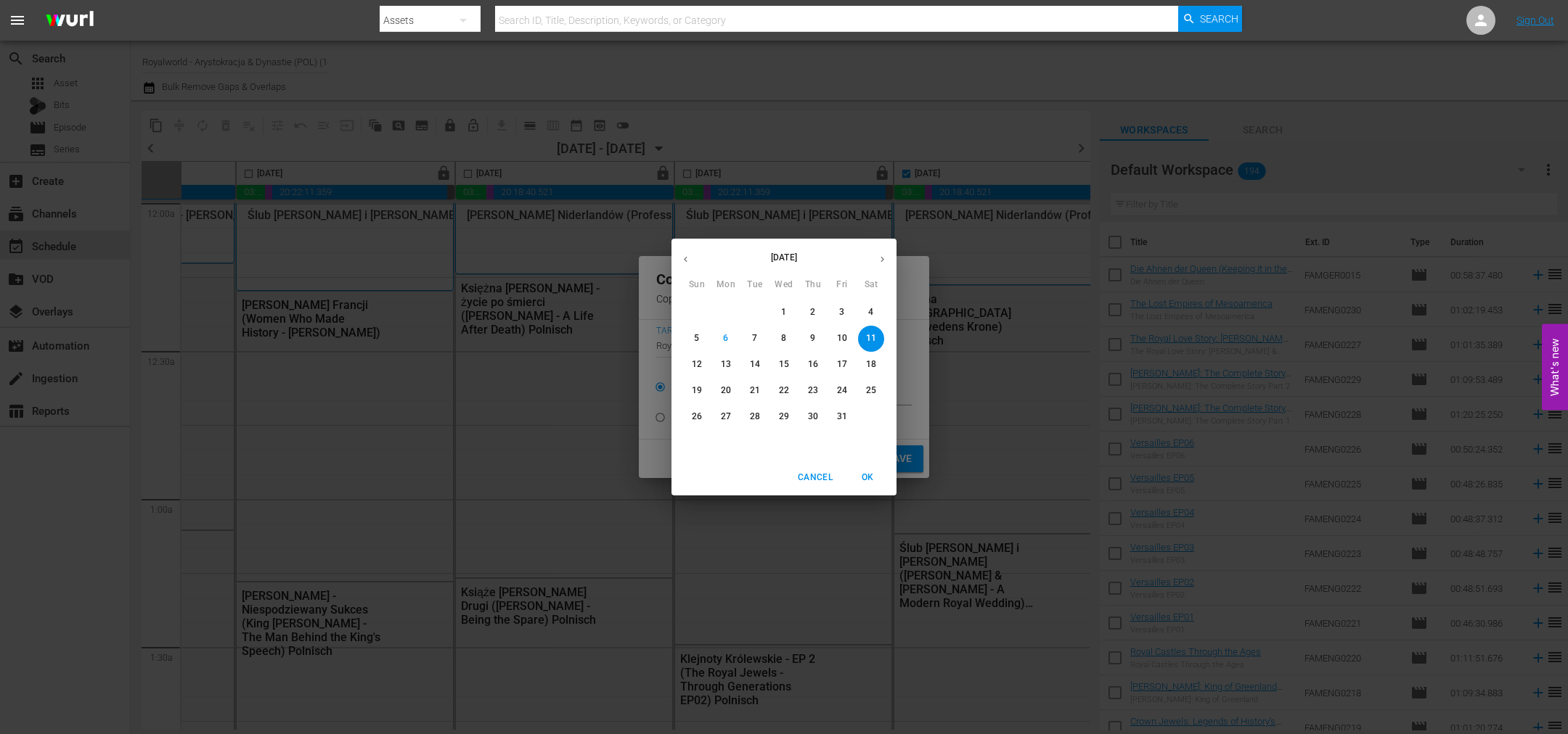
drag, startPoint x: 721, startPoint y: 363, endPoint x: 732, endPoint y: 359, distance: 11.7
click at [722, 362] on p "13" at bounding box center [726, 365] width 10 height 13
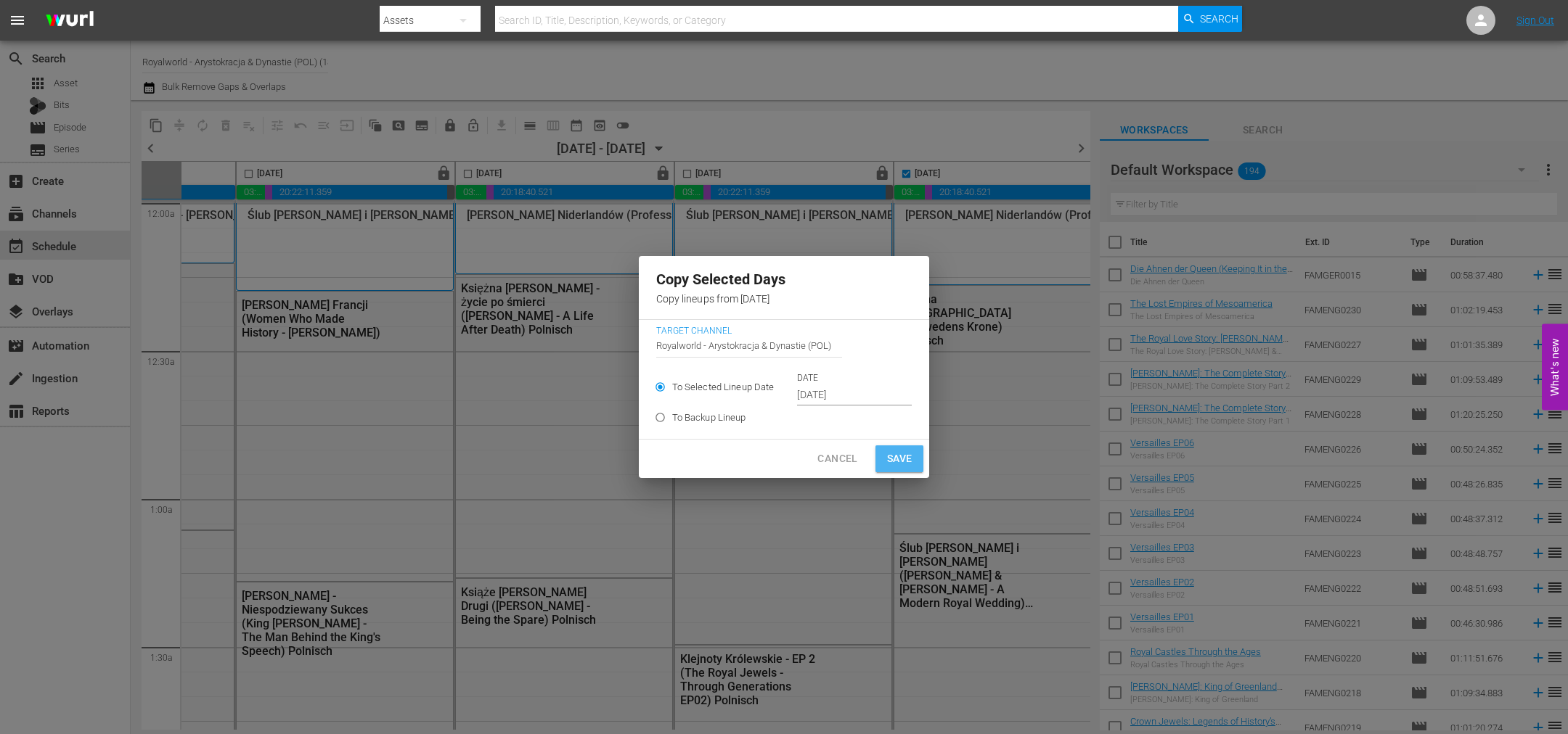
click at [907, 461] on span "Save" at bounding box center [899, 458] width 25 height 18
type input "[DATE]"
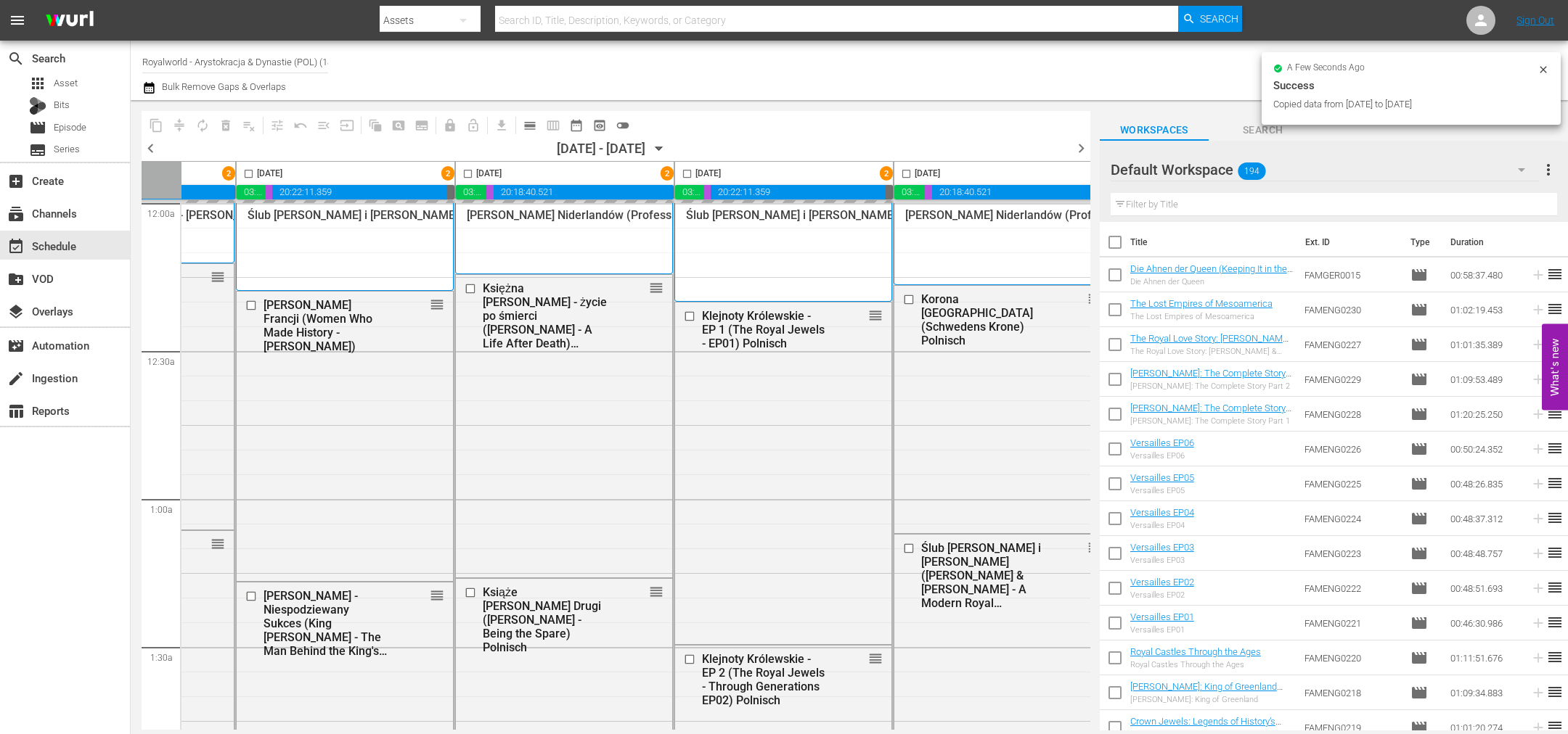
checkbox input "false"
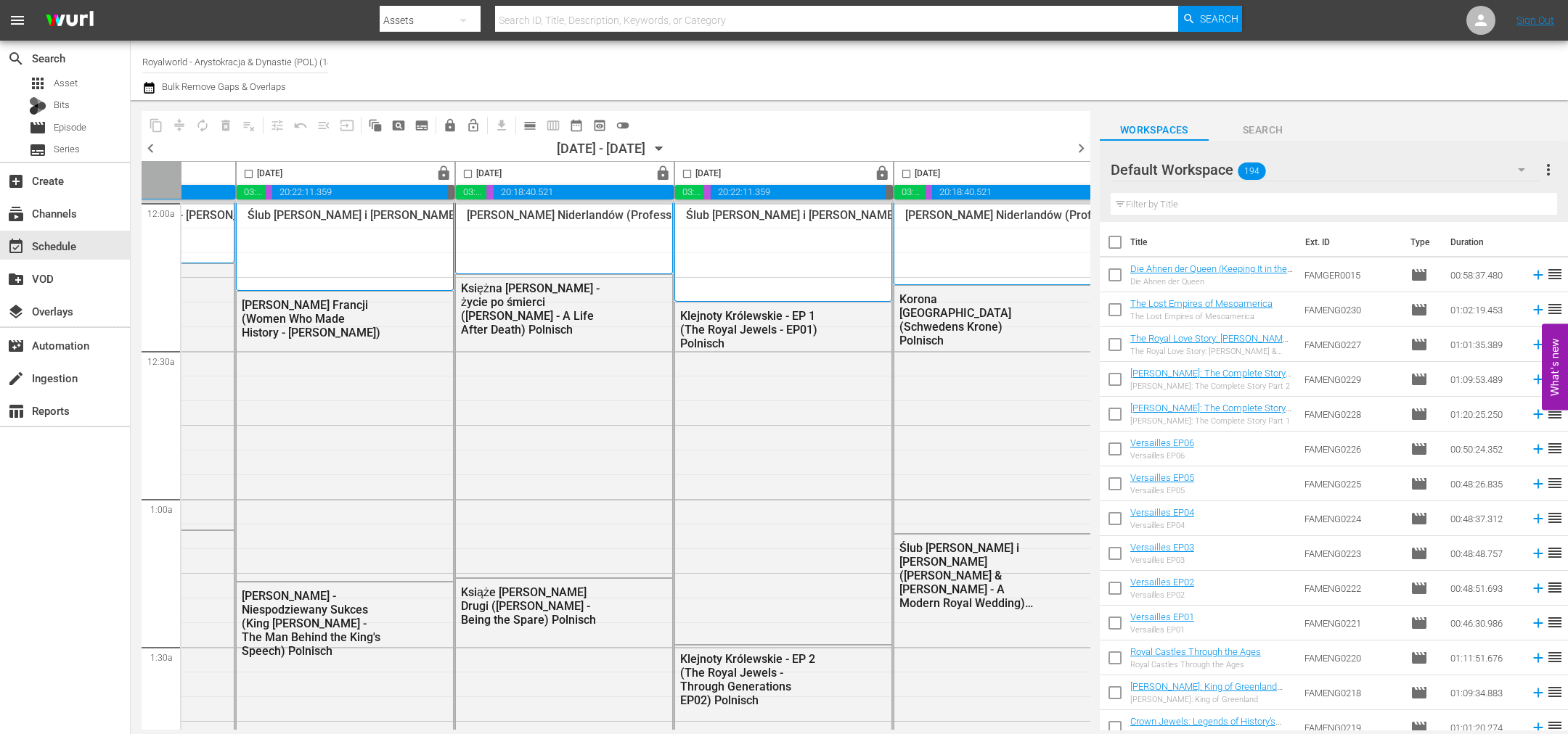
click at [1084, 148] on span "chevron_right" at bounding box center [1081, 148] width 18 height 18
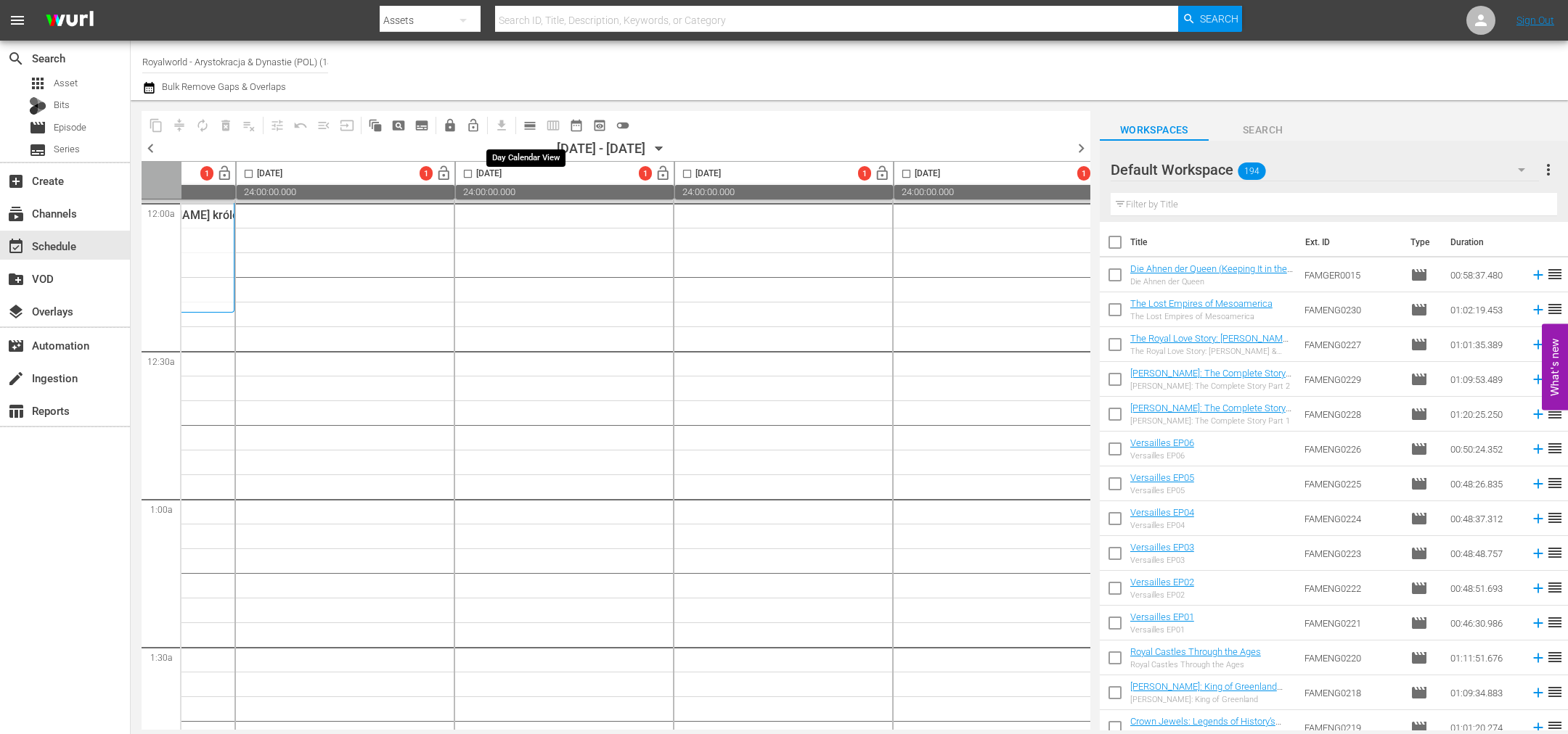
click at [539, 128] on button "calendar_view_day_outlined" at bounding box center [529, 125] width 23 height 23
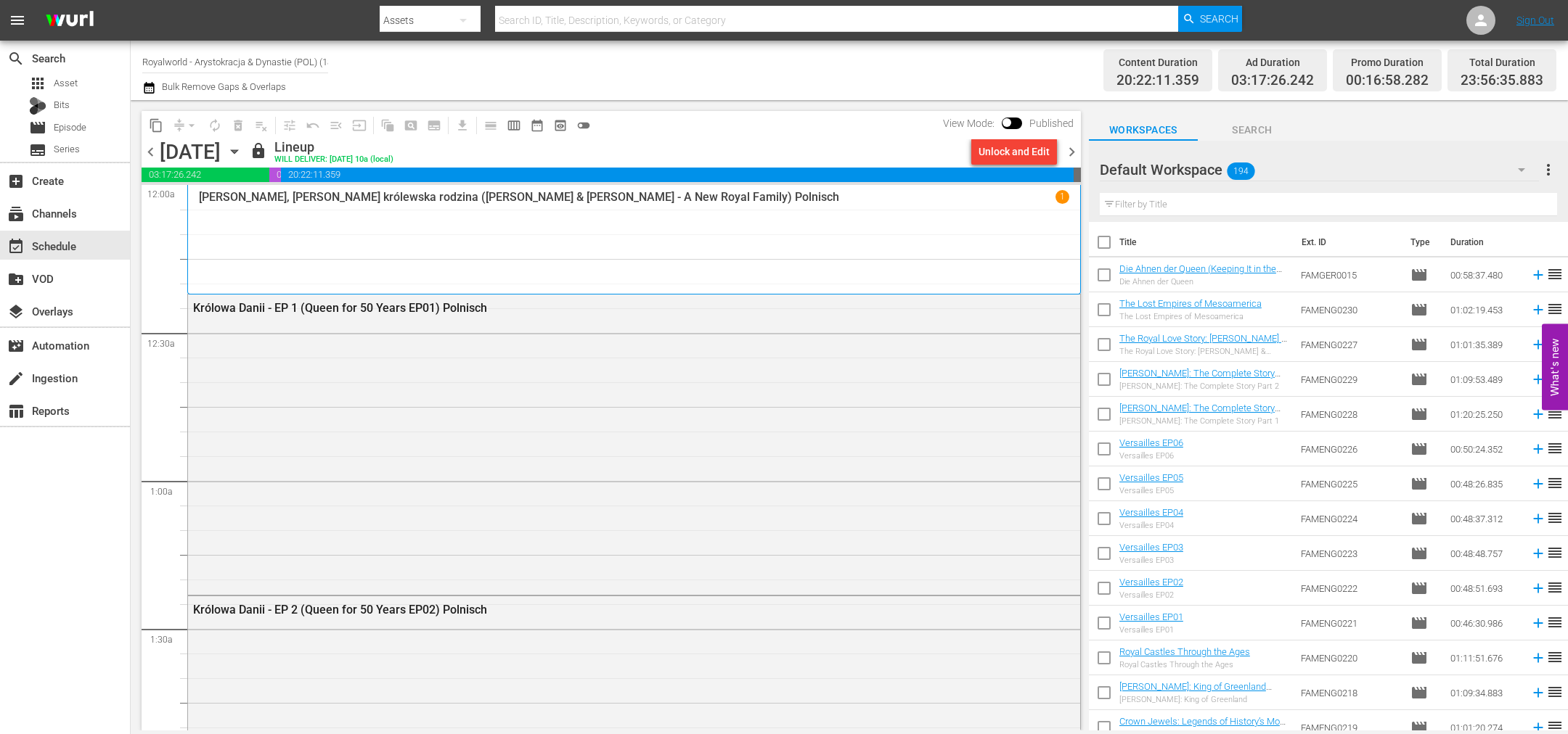
click at [1075, 151] on span "chevron_right" at bounding box center [1072, 151] width 18 height 18
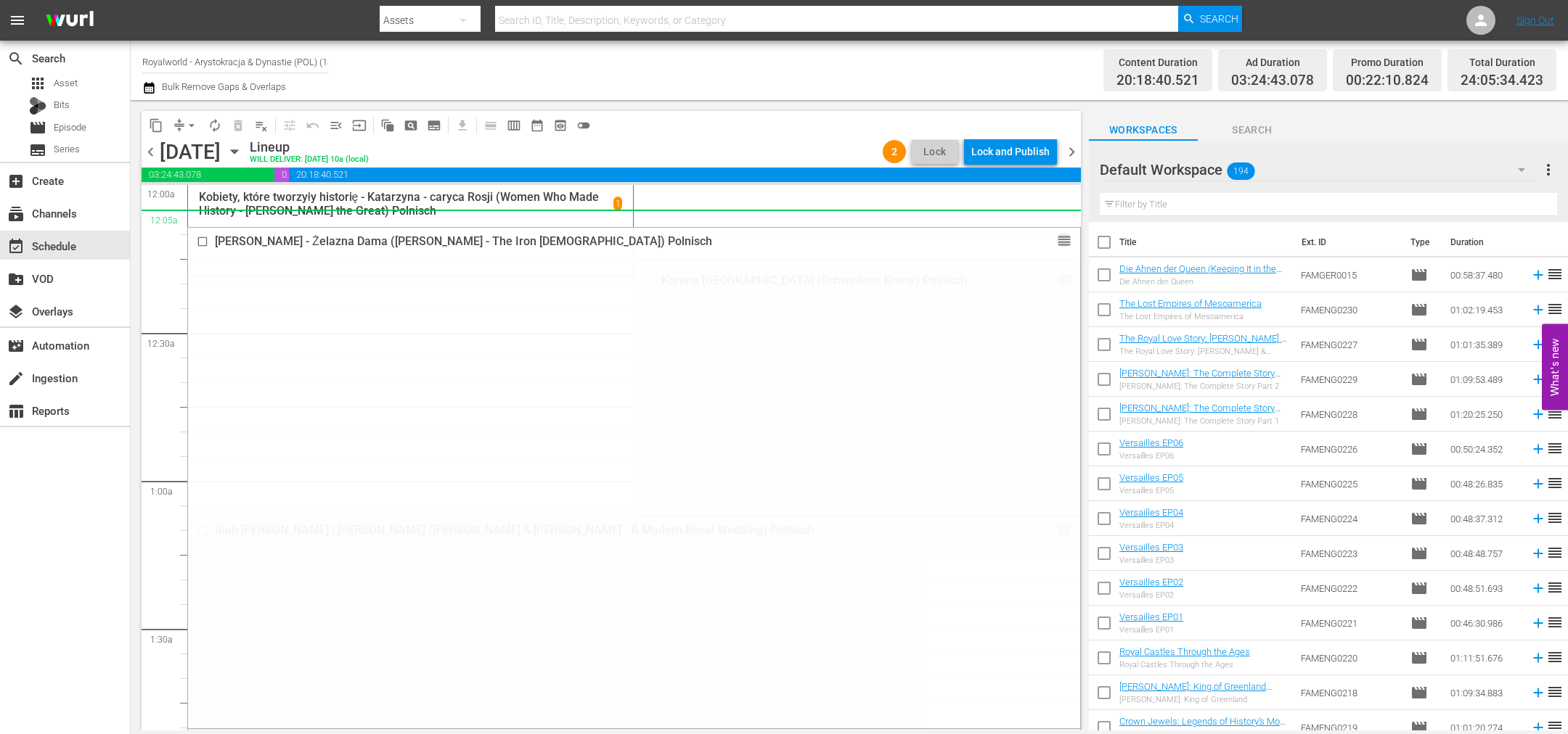
drag, startPoint x: 1044, startPoint y: 292, endPoint x: 1017, endPoint y: 224, distance: 73.2
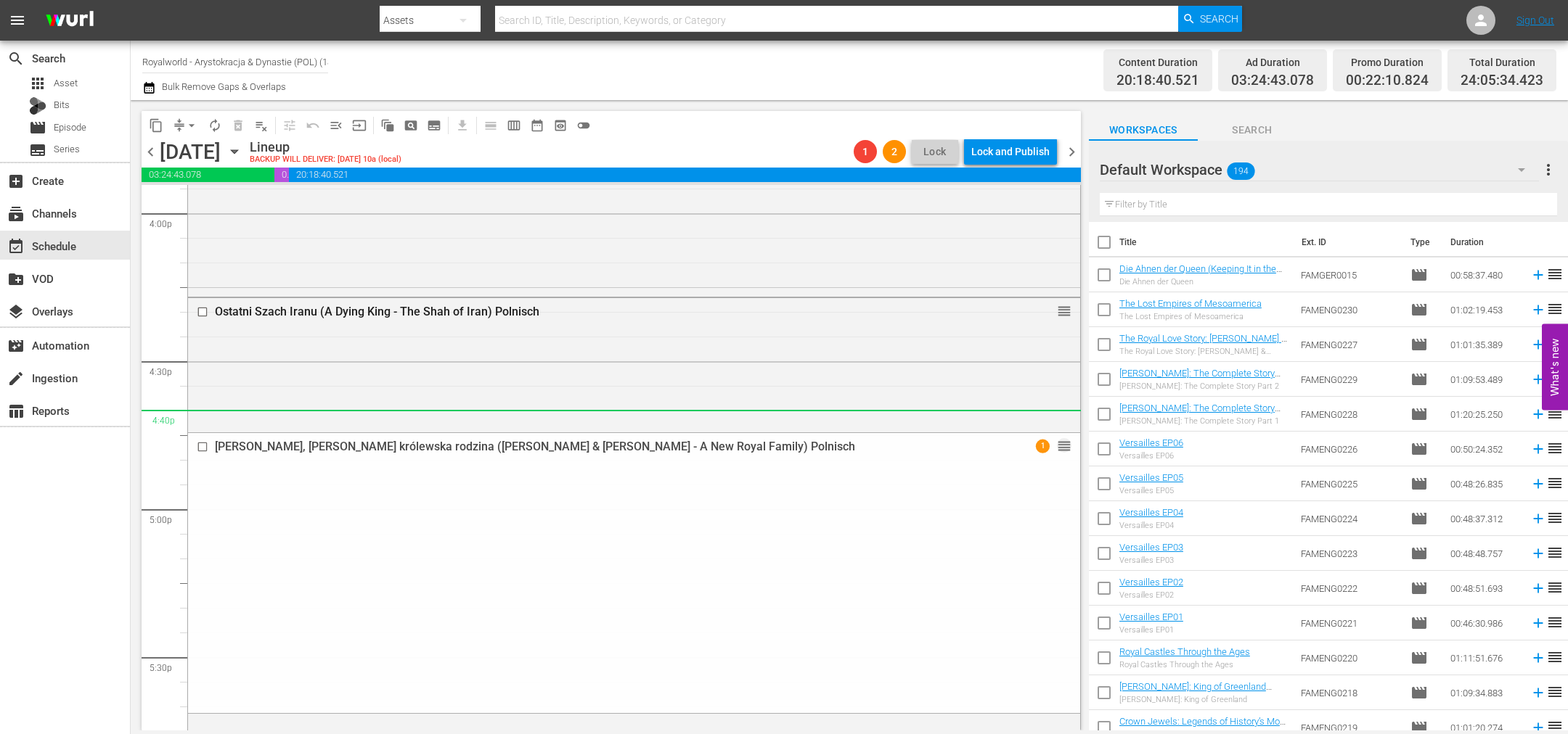
scroll to position [4599, 0]
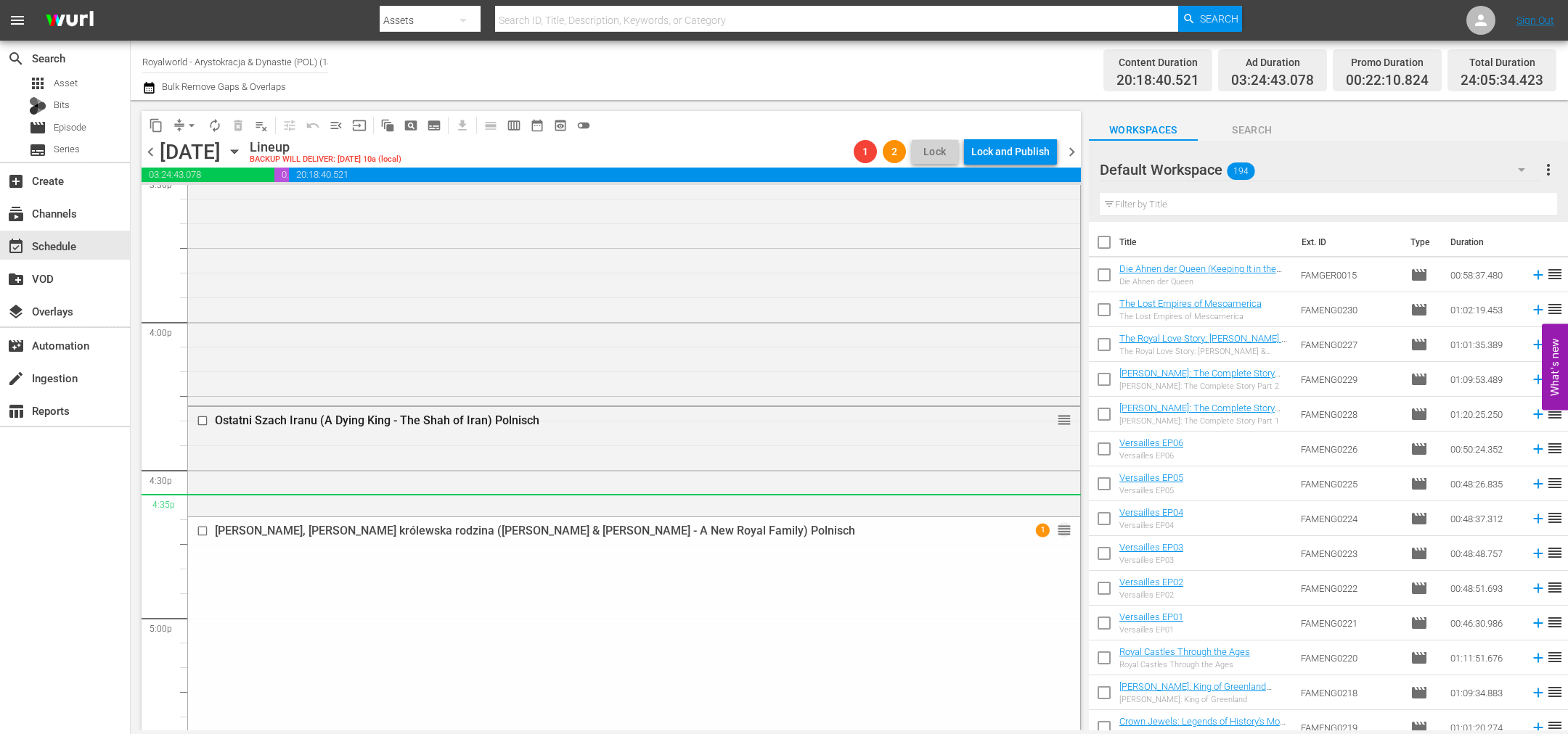
drag, startPoint x: 1046, startPoint y: 461, endPoint x: 989, endPoint y: 507, distance: 73.2
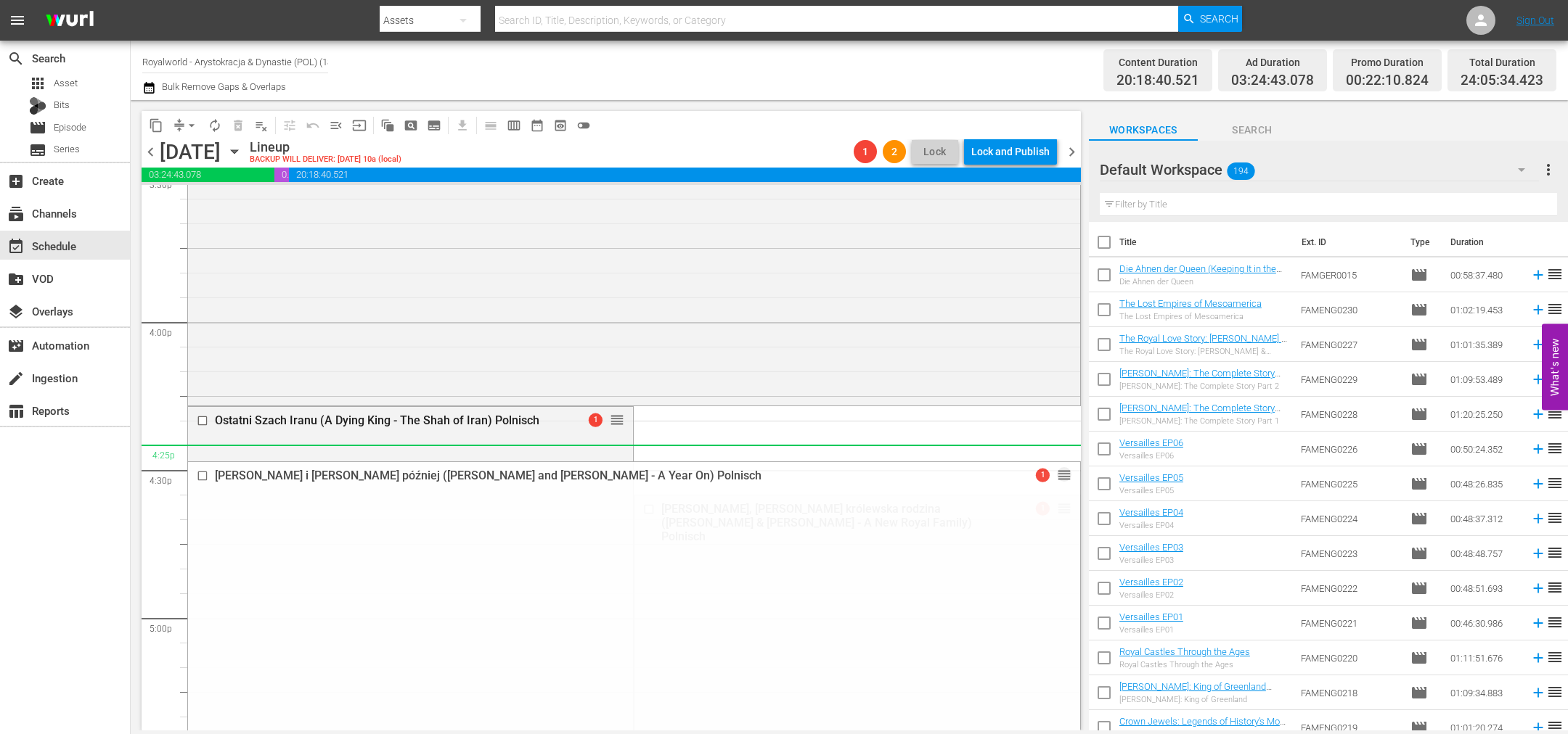
drag, startPoint x: 1043, startPoint y: 481, endPoint x: 789, endPoint y: 459, distance: 255.0
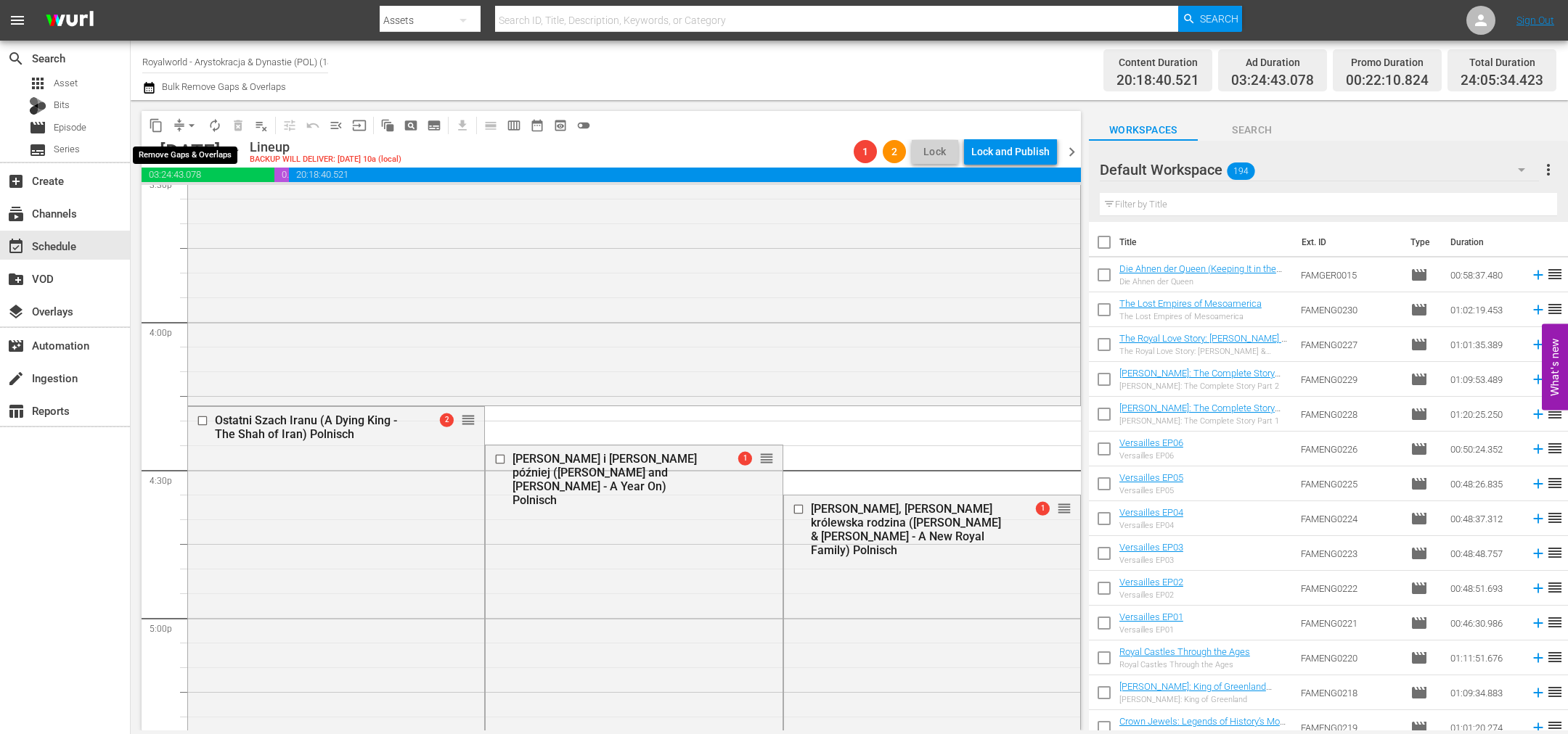
drag, startPoint x: 195, startPoint y: 120, endPoint x: 194, endPoint y: 129, distance: 9.1
click at [194, 121] on span "arrow_drop_down" at bounding box center [191, 125] width 14 height 14
click at [229, 205] on li "Align to End of Previous Day" at bounding box center [192, 202] width 152 height 24
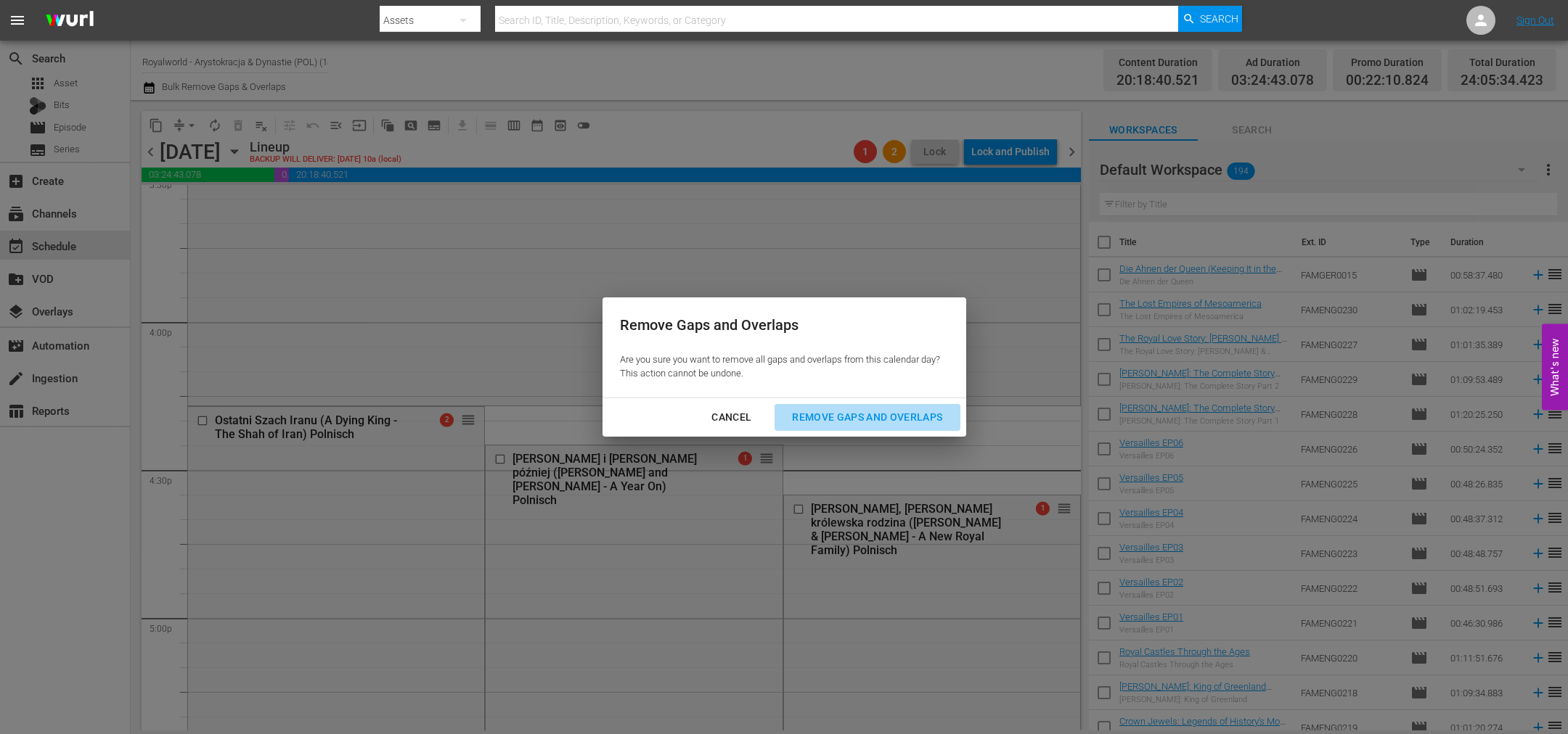
click at [853, 422] on div "Remove Gaps and Overlaps" at bounding box center [867, 417] width 174 height 18
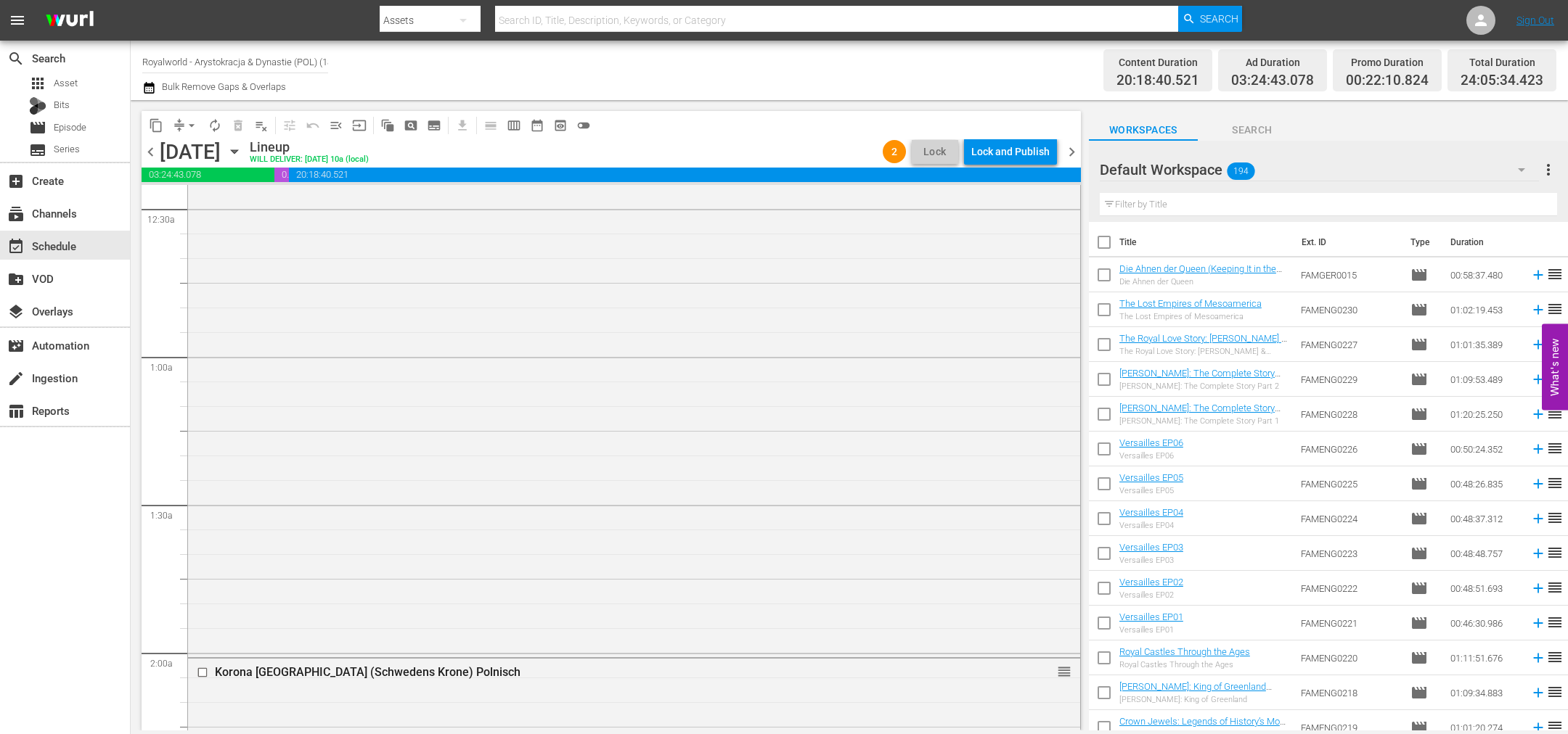
scroll to position [0, 0]
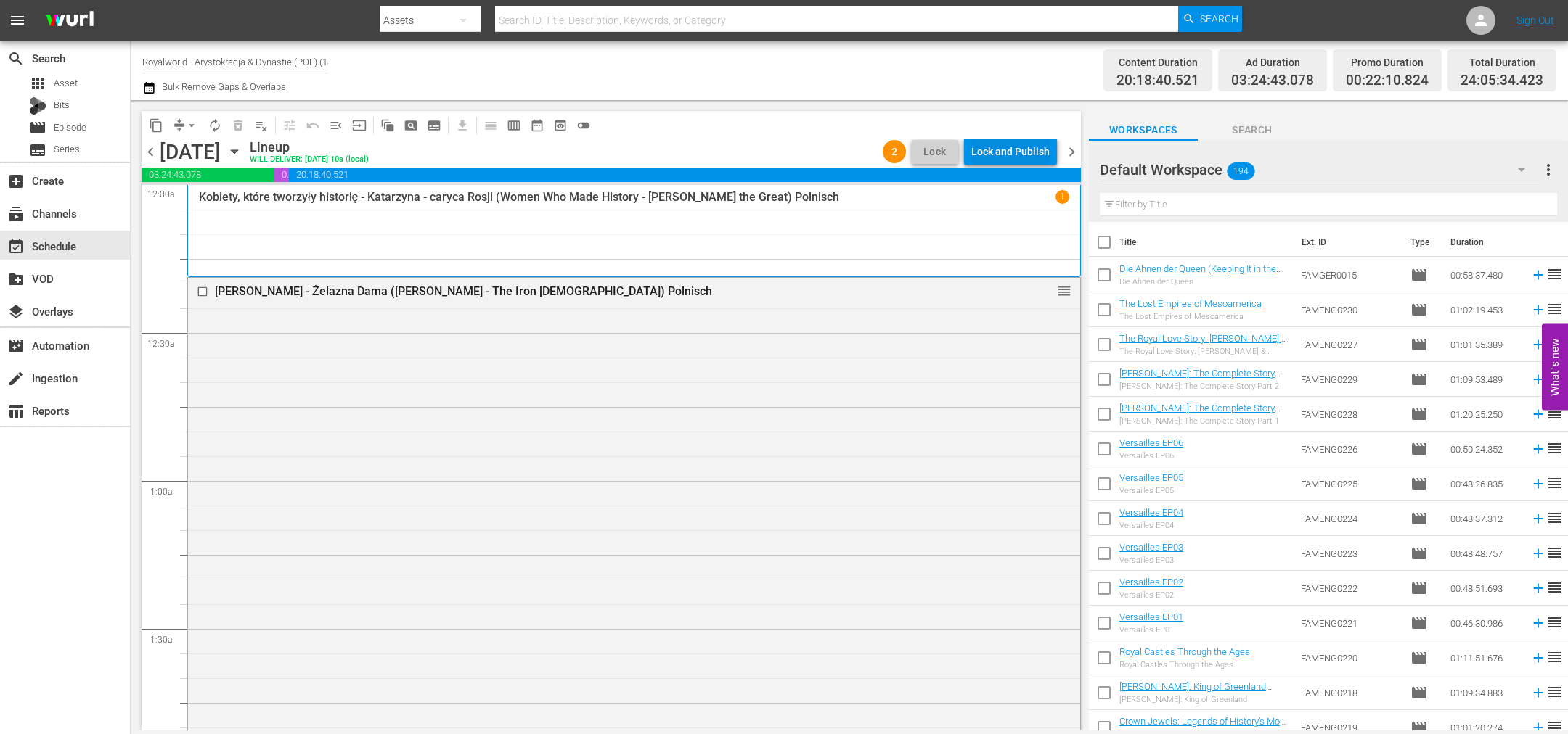
click at [1014, 143] on div "Lock and Publish" at bounding box center [1010, 151] width 79 height 26
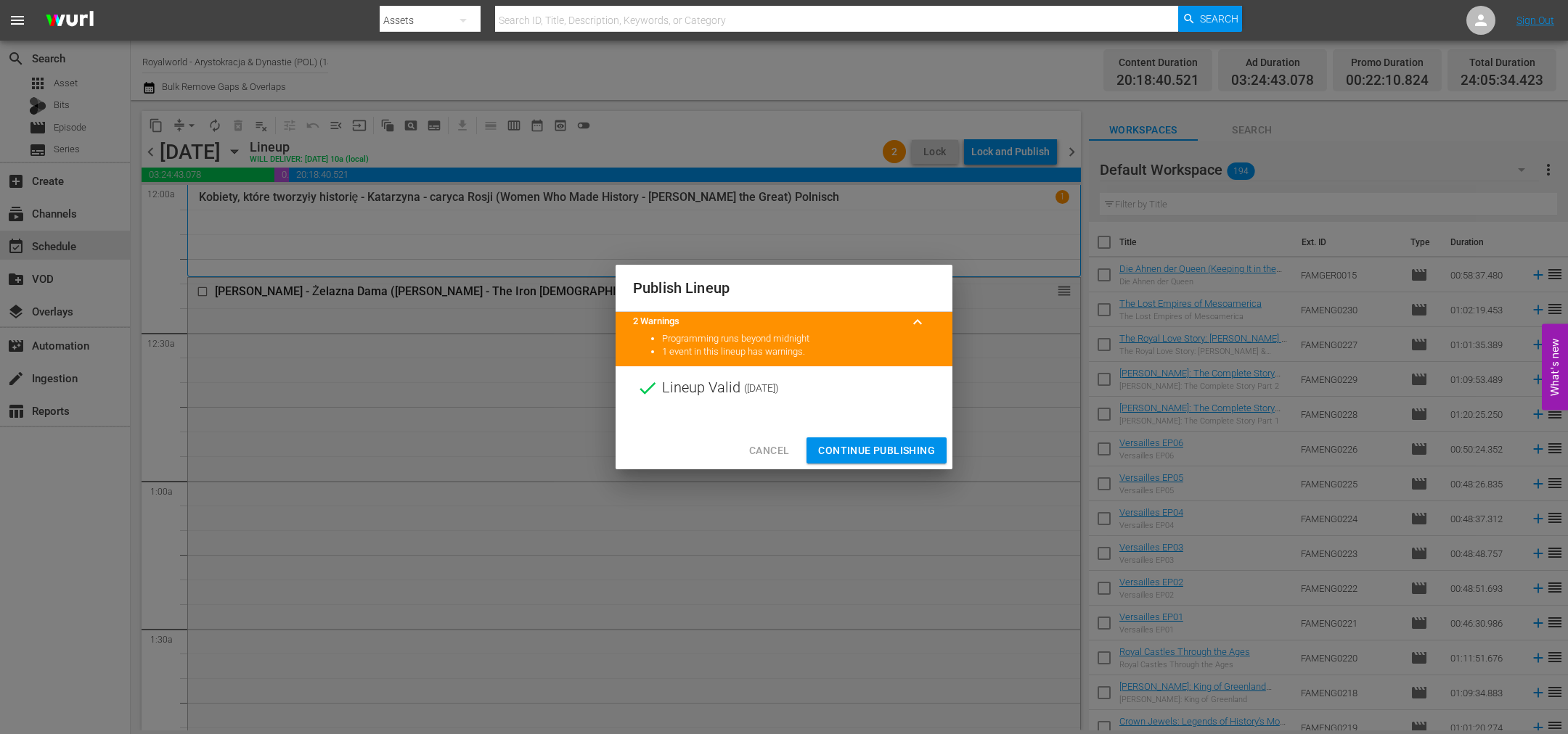
click at [876, 447] on span "Continue Publishing" at bounding box center [876, 450] width 117 height 18
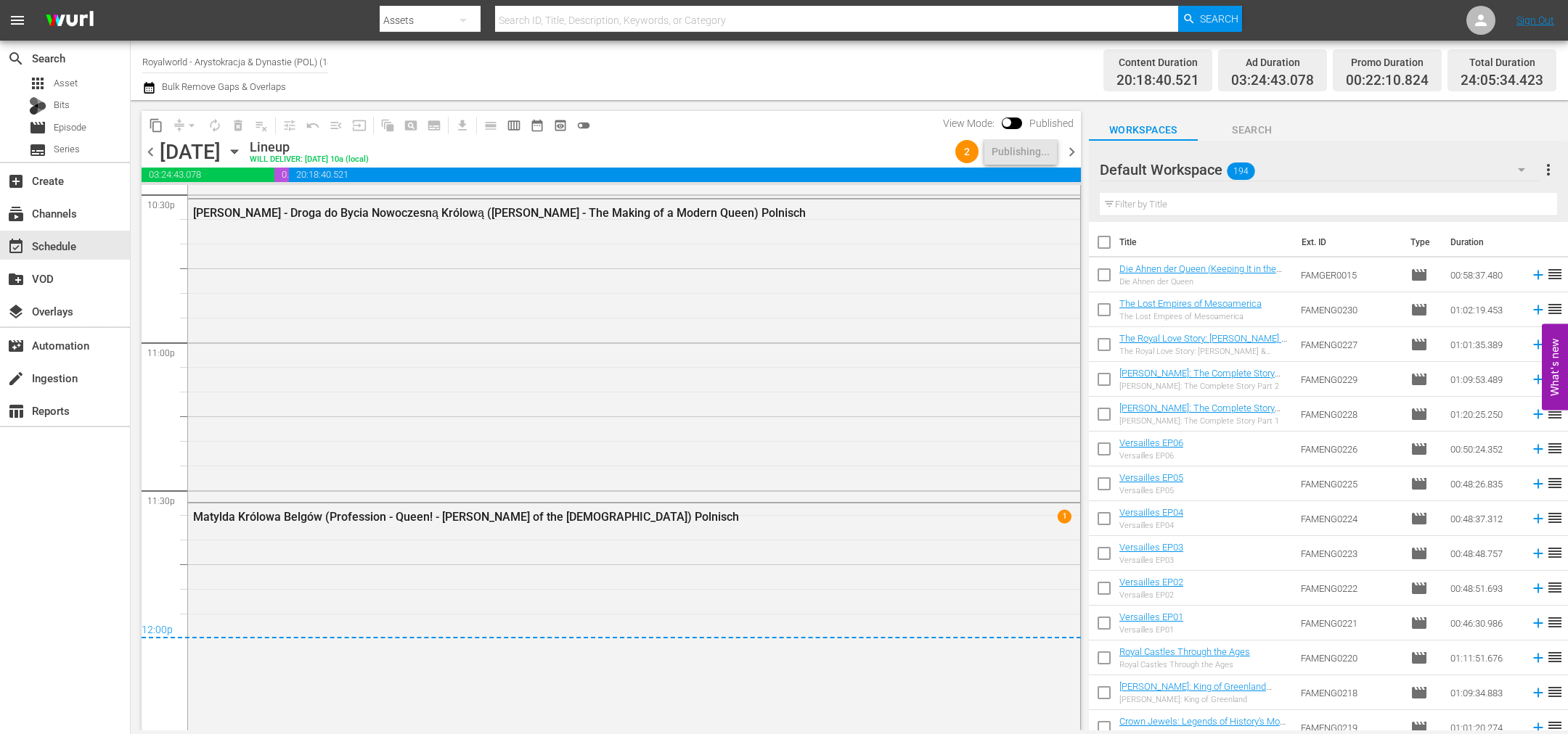
scroll to position [6677, 0]
